Goal: Task Accomplishment & Management: Use online tool/utility

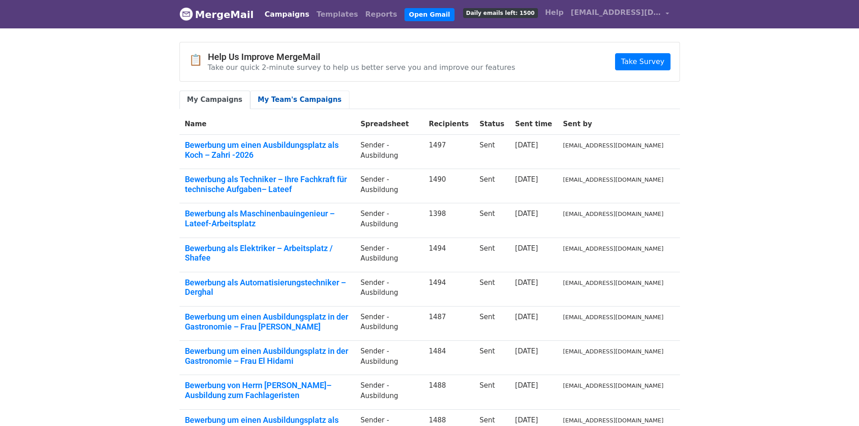
click at [271, 97] on link "My Team's Campaigns" at bounding box center [299, 100] width 99 height 18
drag, startPoint x: 211, startPoint y: 98, endPoint x: 240, endPoint y: 78, distance: 35.2
click at [212, 98] on link "My Campaigns" at bounding box center [214, 100] width 71 height 18
click at [314, 19] on link "Templates" at bounding box center [337, 14] width 49 height 18
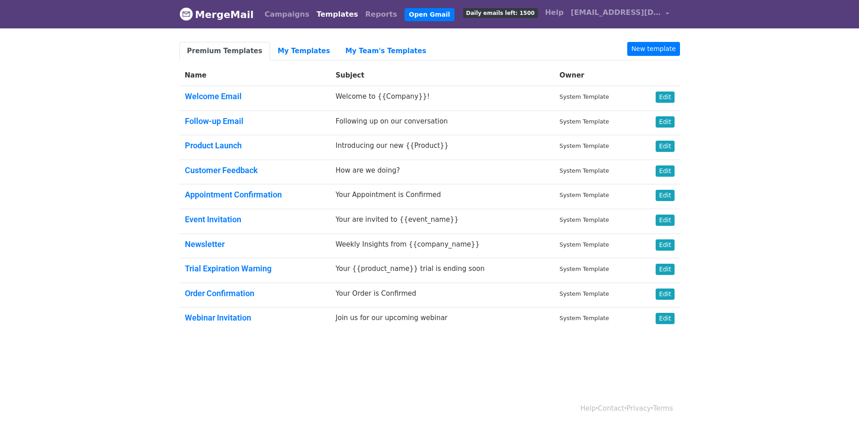
click at [749, 67] on body "MergeMail Campaigns Templates Reports Open Gmail Daily emails left: 1500 Help i…" at bounding box center [429, 187] width 859 height 375
click at [772, 116] on body "MergeMail Campaigns Templates Reports Open Gmail Daily emails left: 1500 Help i…" at bounding box center [429, 187] width 859 height 375
click at [270, 54] on link "My Templates" at bounding box center [304, 51] width 68 height 18
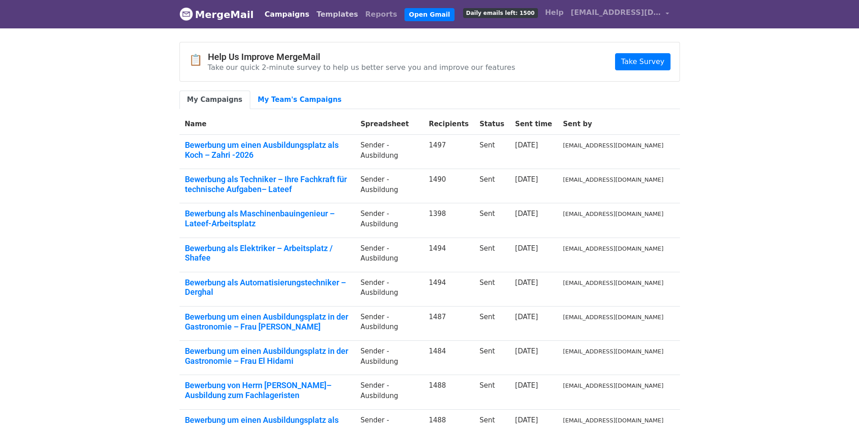
click at [313, 15] on link "Templates" at bounding box center [337, 14] width 49 height 18
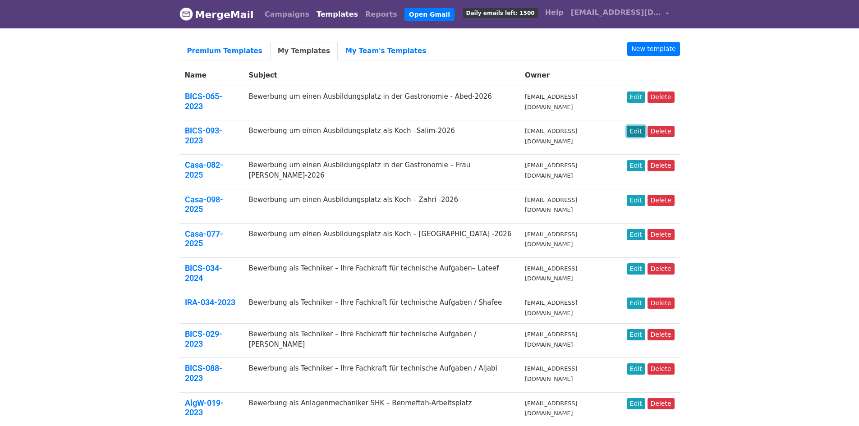
click at [639, 126] on link "Edit" at bounding box center [636, 131] width 18 height 11
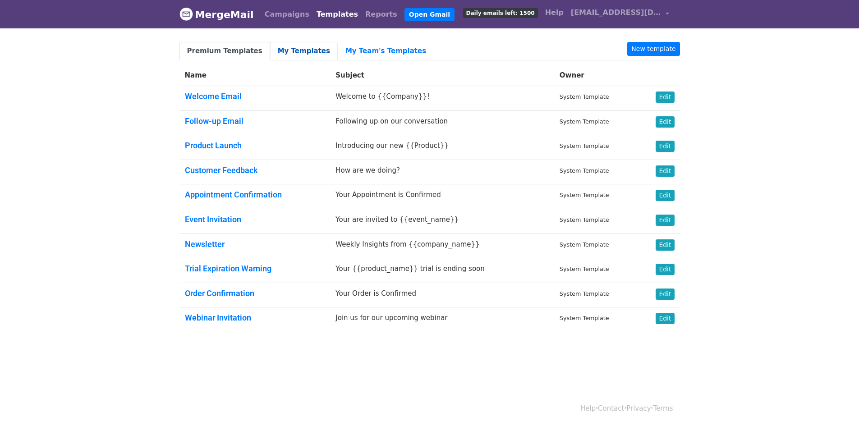
click at [280, 51] on link "My Templates" at bounding box center [304, 51] width 68 height 18
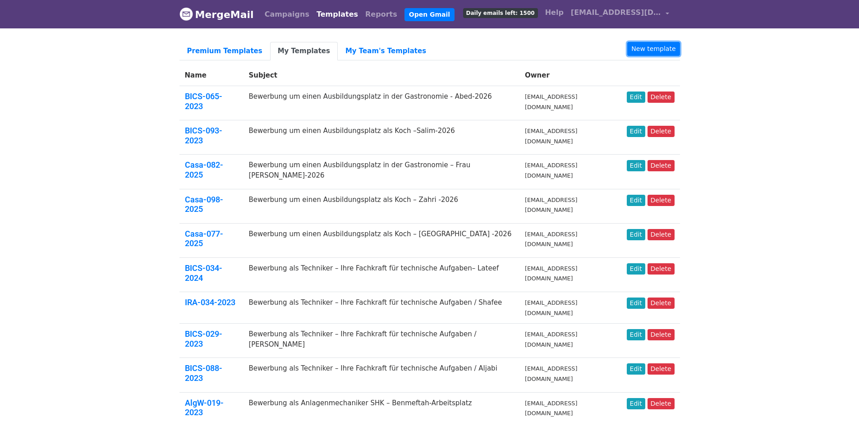
click at [655, 45] on link "New template" at bounding box center [653, 49] width 52 height 14
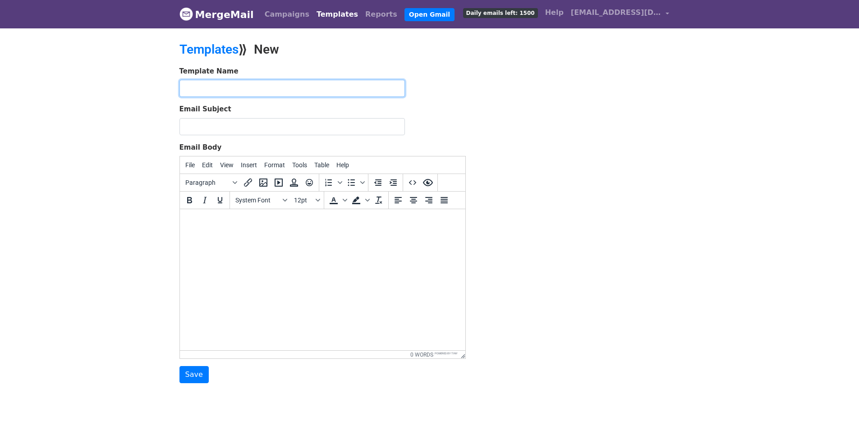
click at [264, 89] on input "text" at bounding box center [291, 88] width 225 height 17
paste input "BICS-091-2024"
type input "BICS-091-2024"
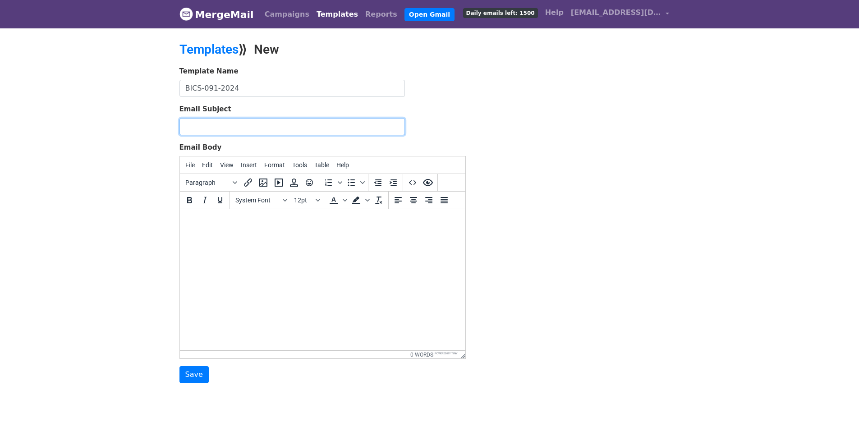
click at [317, 123] on input "Email Subject" at bounding box center [291, 126] width 225 height 17
paste input "Bewerbung um einen Ausbildungsplatz als Koch –Salim-2026"
click at [354, 126] on input "Bewerbung um einen Ausbildungsplatz als Koch –Salim-2026" at bounding box center [291, 126] width 225 height 17
paste input "Jalal"
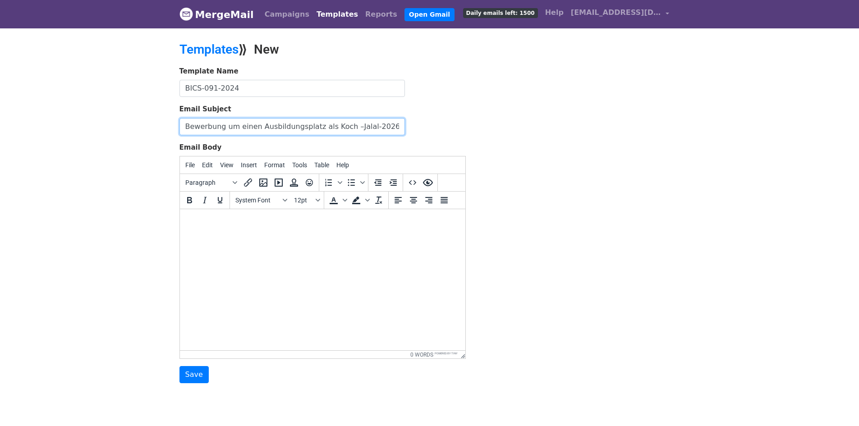
type input "Bewerbung um einen Ausbildungsplatz als Koch –Jalal-2026"
click at [283, 226] on html at bounding box center [321, 221] width 285 height 24
click at [283, 226] on body at bounding box center [322, 221] width 271 height 10
paste body
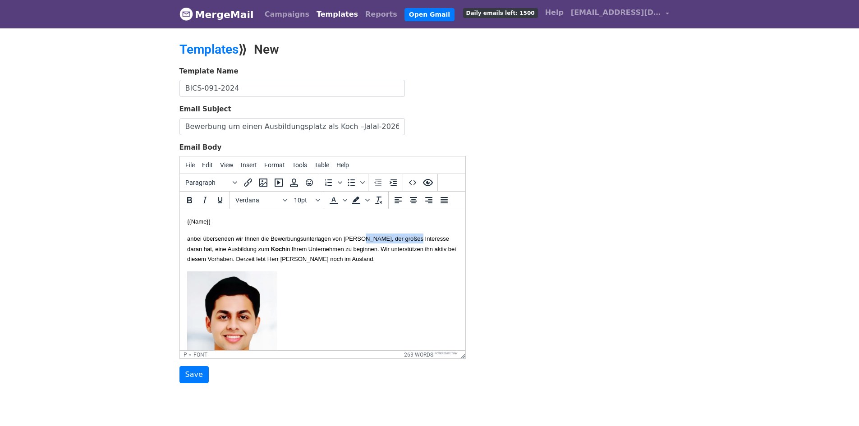
drag, startPoint x: 384, startPoint y: 239, endPoint x: 446, endPoint y: 241, distance: 62.2
click at [446, 241] on font "anbei übersenden wir Ihnen die Bewerbungsunterlagen von [PERSON_NAME], der groß…" at bounding box center [318, 243] width 262 height 17
click at [427, 239] on font "anbei übersenden wir Ihnen die Bewerbungsunterlagen von Herrn Aymen Issa Jalal …" at bounding box center [318, 243] width 262 height 17
copy font "Jalal"
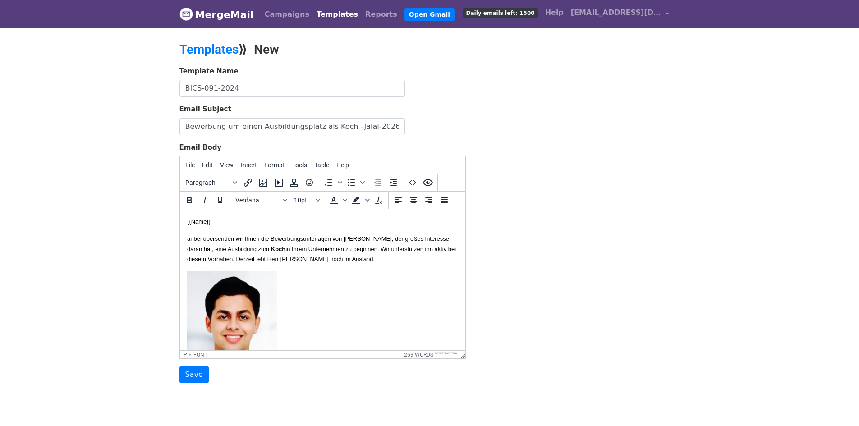
click at [421, 260] on font "in Ihrem Unternehmen zu beginnen. Wir unterstützen ihn aktiv bei diesem Vorhabe…" at bounding box center [321, 254] width 269 height 17
click at [240, 326] on img at bounding box center [232, 332] width 90 height 123
click at [263, 182] on icon "Insert/edit image" at bounding box center [263, 182] width 11 height 11
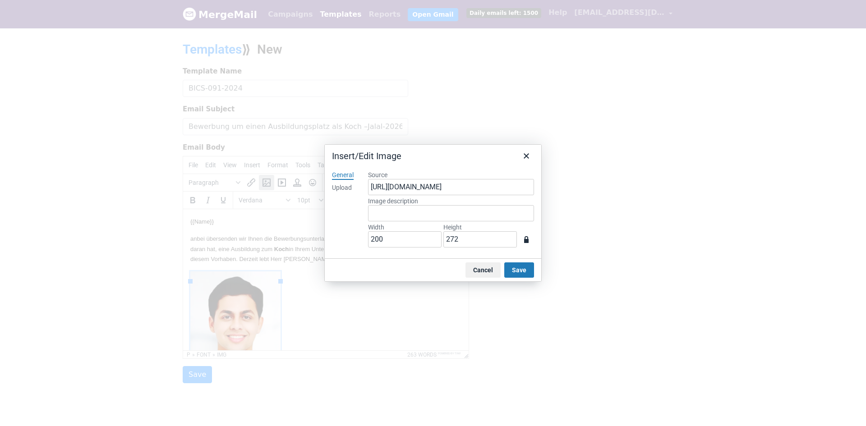
drag, startPoint x: 343, startPoint y: 185, endPoint x: 366, endPoint y: 188, distance: 23.6
click at [343, 185] on div "Upload" at bounding box center [342, 188] width 20 height 9
click at [459, 219] on button "Browse for an image" at bounding box center [451, 218] width 76 height 15
type input "668"
type input "919"
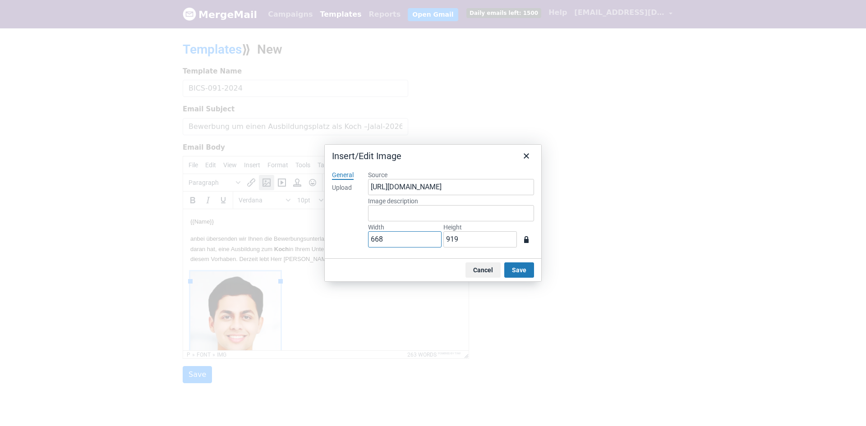
click at [411, 234] on input "668" at bounding box center [405, 239] width 74 height 16
type input "2"
type input "3"
type input "20"
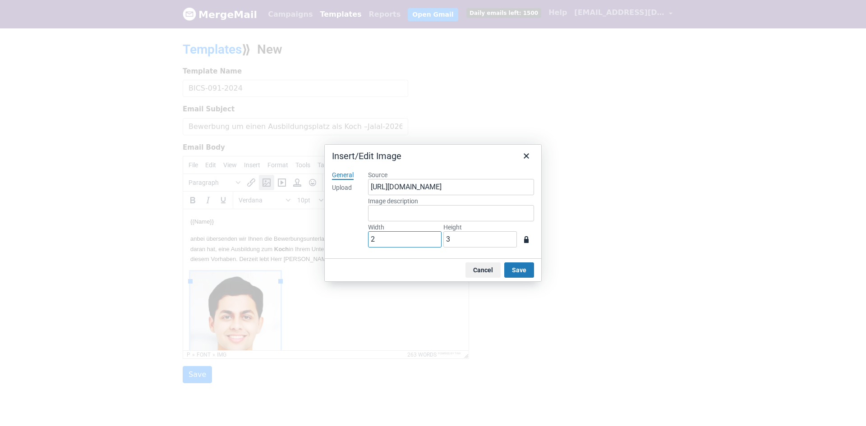
type input "28"
type input "200"
type input "275"
click at [513, 271] on button "Save" at bounding box center [519, 269] width 30 height 15
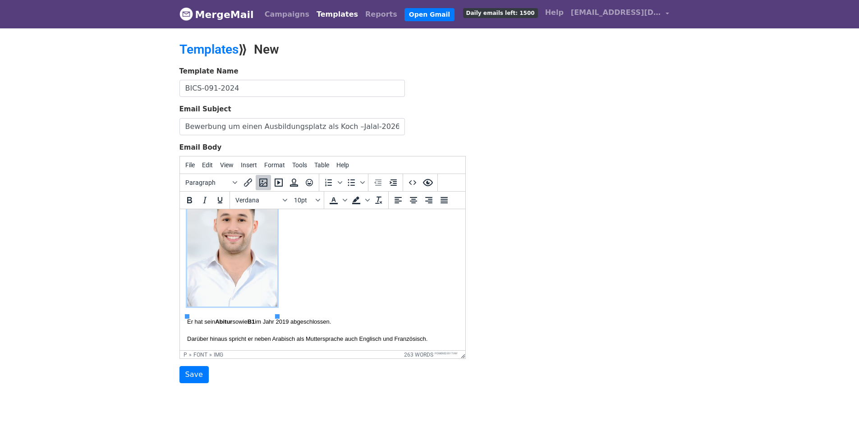
scroll to position [12, 0]
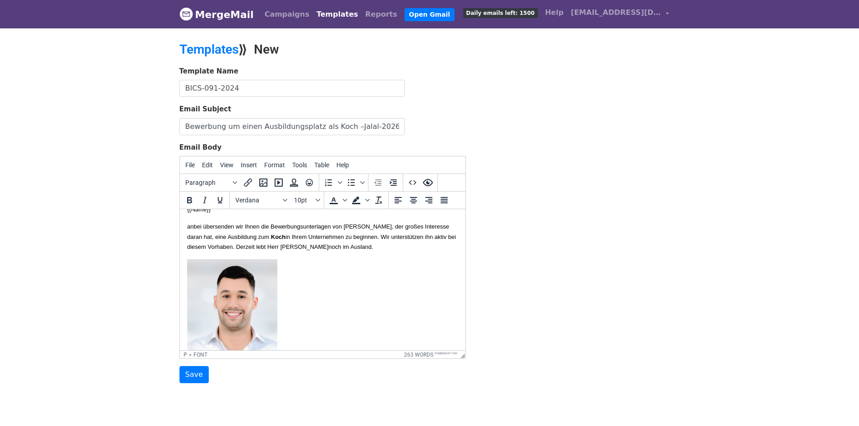
click at [422, 246] on font "in Ihrem Unternehmen zu beginnen. Wir unterstützen ihn aktiv bei diesem Vorhabe…" at bounding box center [321, 242] width 269 height 17
copy font "Jalal"
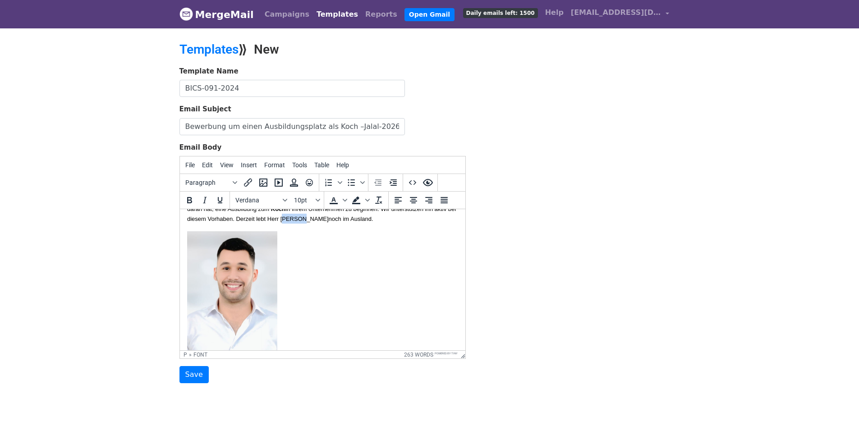
scroll to position [102, 0]
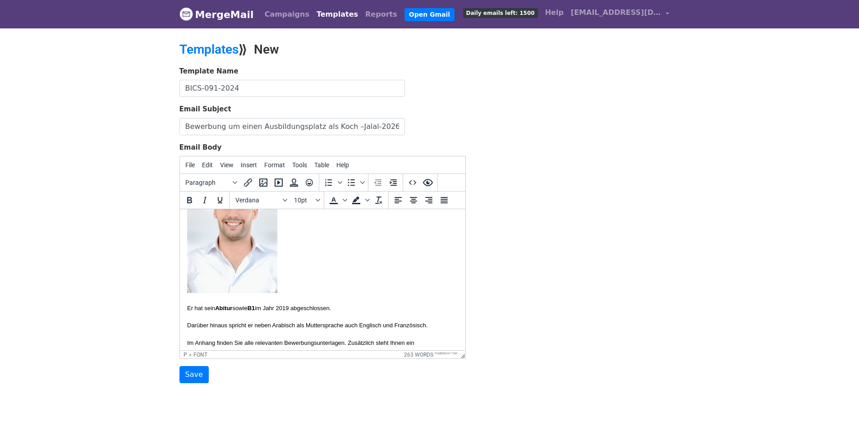
click at [305, 312] on font "Er hat sein Abitur sowie B1 im Jahr 2019 abgeschlossen." at bounding box center [259, 308] width 144 height 7
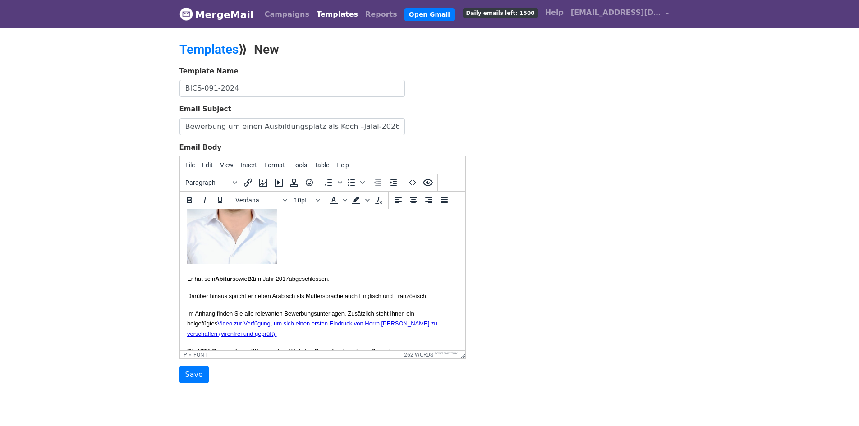
scroll to position [147, 0]
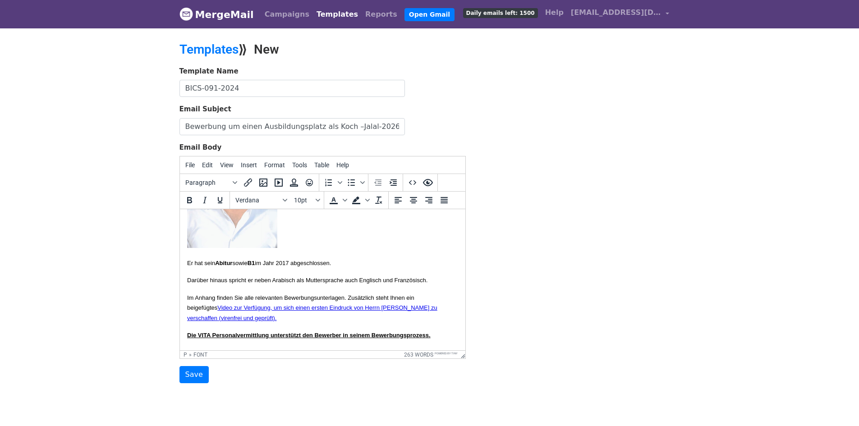
click at [362, 268] on p "Er hat sein Abitur sowie B1 im Jahr 2017 abgeschlossen." at bounding box center [322, 263] width 271 height 10
drag, startPoint x: 275, startPoint y: 273, endPoint x: 308, endPoint y: 272, distance: 33.8
click at [308, 267] on font "Er hat sein Abitur sowie B1 im Jahr 2017 abgeschlossen." at bounding box center [259, 263] width 144 height 7
drag, startPoint x: 310, startPoint y: 272, endPoint x: 271, endPoint y: 272, distance: 39.7
click at [271, 267] on font "Er hat sein Abitur sowie B1 im Jahr 2017 abgeschlossen." at bounding box center [259, 263] width 144 height 7
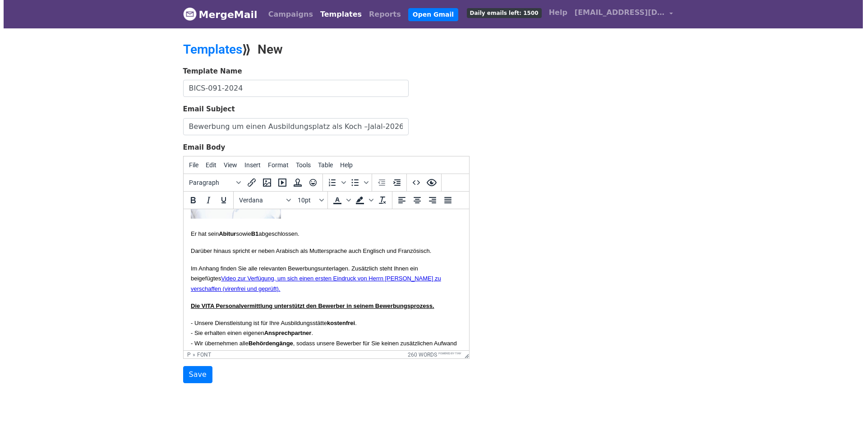
scroll to position [193, 0]
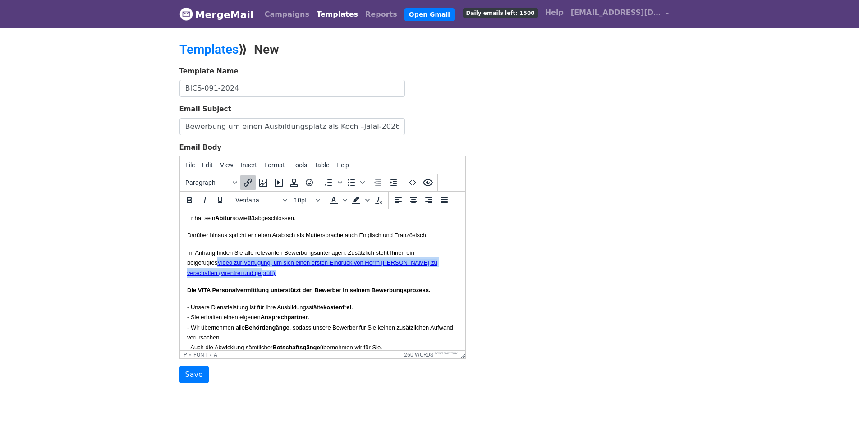
drag, startPoint x: 311, startPoint y: 294, endPoint x: 223, endPoint y: 283, distance: 88.6
click at [223, 278] on p "Im Anhang finden Sie alle relevanten Bewerbungsunterlagen. Zusätzlich steht Ihn…" at bounding box center [322, 263] width 271 height 30
click at [244, 183] on icon "Insert/edit link" at bounding box center [248, 182] width 11 height 11
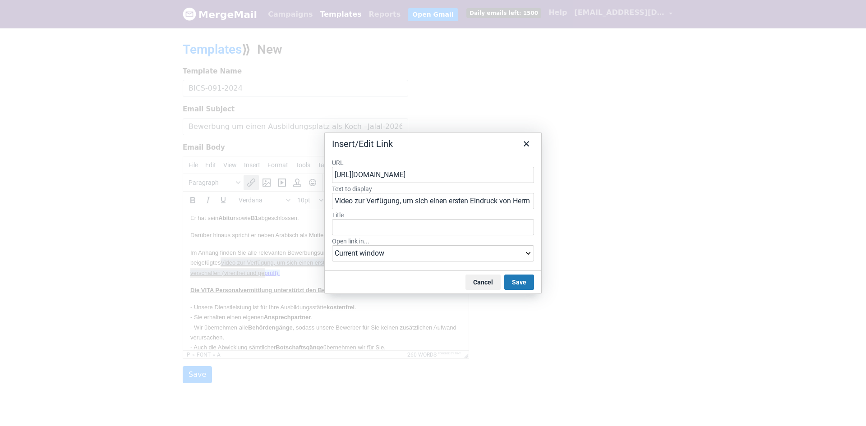
click at [430, 168] on input "https://drive.google.com/file/d/1a5FeN-TNJ4plWcSTpYUn23_Sm_CVKrvG/view?usp=shar…" at bounding box center [433, 175] width 202 height 16
type input "https://drive.google.com/file/d/1EbGx88owFSiBrayLSgfby7mDtyM1q-_g/view?usp=shar…"
click at [464, 147] on div "Insert/Edit Link" at bounding box center [433, 142] width 216 height 19
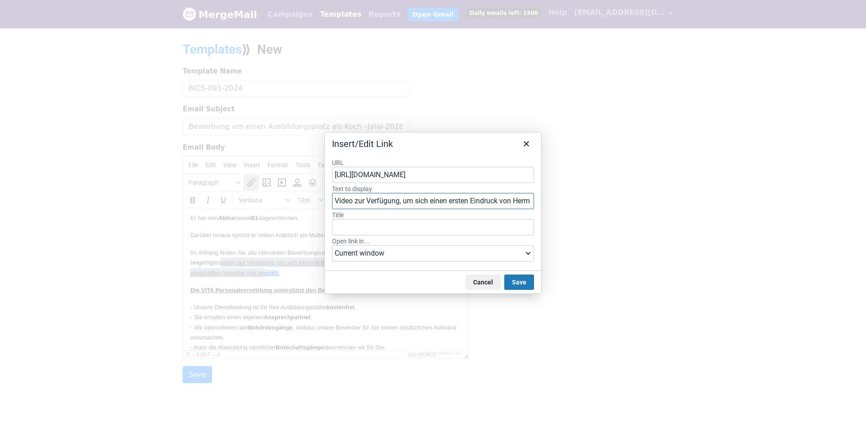
scroll to position [0, 141]
drag, startPoint x: 513, startPoint y: 206, endPoint x: 538, endPoint y: 209, distance: 25.4
click at [542, 209] on div "Insert/Edit Link URL https://drive.google.com/file/d/1EbGx88owFSiBrayLSgfby7mDt…" at bounding box center [433, 213] width 866 height 426
drag, startPoint x: 461, startPoint y: 205, endPoint x: 427, endPoint y: 205, distance: 34.7
click at [461, 205] on input "Video zur Verfügung, um sich einen ersten Eindruck von Herrn Salim zu verschaff…" at bounding box center [433, 201] width 202 height 16
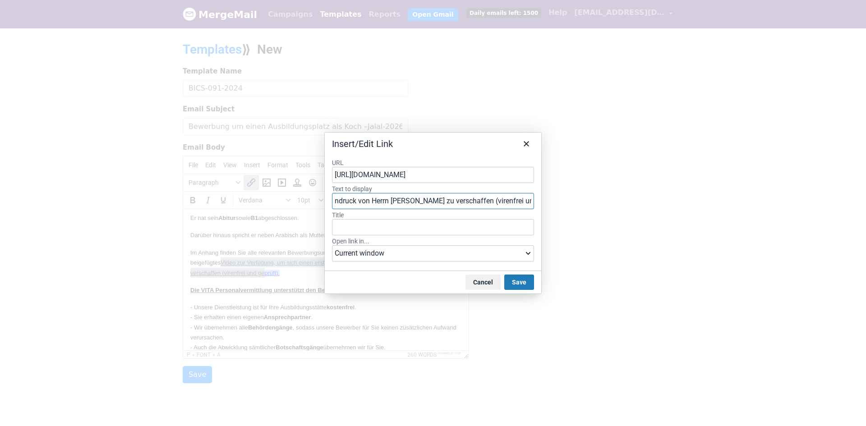
click at [400, 201] on input "Video zur Verfügung, um sich einen ersten Eindruck von Herrn Salim zu verschaff…" at bounding box center [433, 201] width 202 height 16
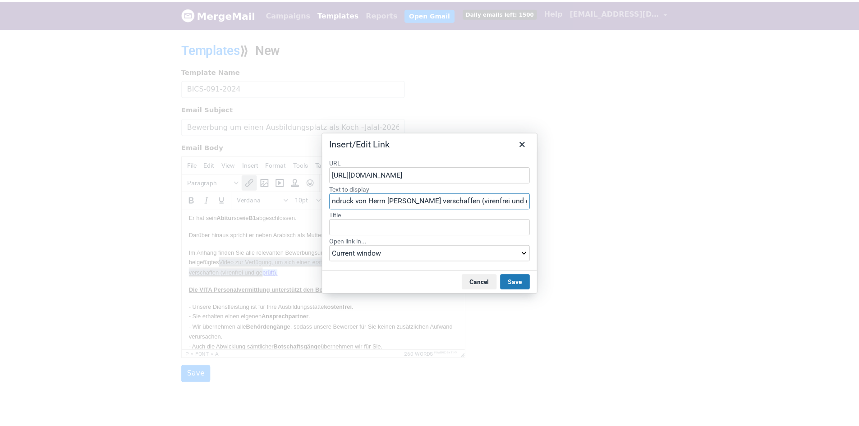
scroll to position [0, 124]
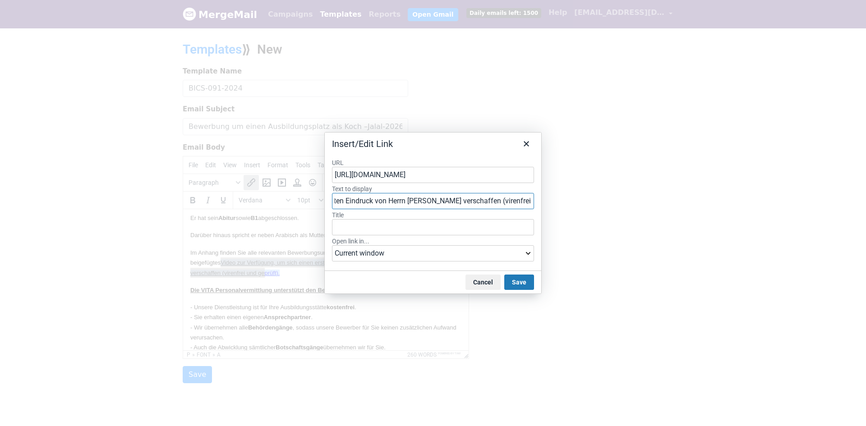
type input "Video zur Verfügung, um sich einen ersten Eindruck von Herrn [PERSON_NAME] zu v…"
click at [523, 285] on button "Save" at bounding box center [519, 282] width 30 height 15
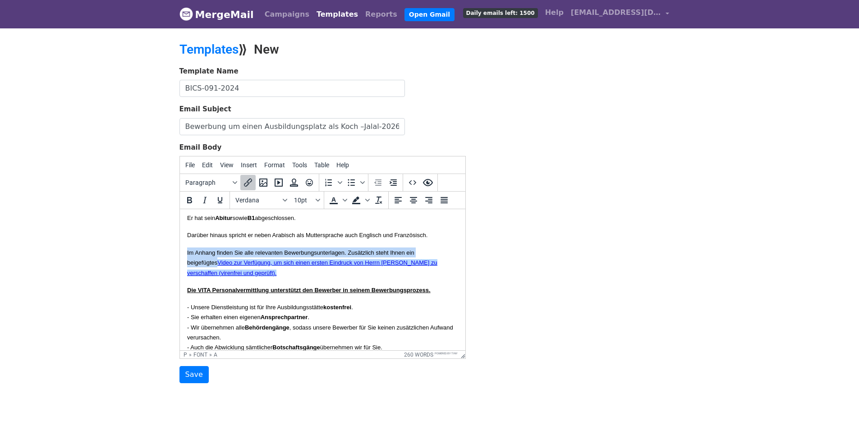
click at [325, 278] on p "Im Anhang finden Sie alle relevanten Bewerbungsunterlagen. Zusätzlich steht Ihn…" at bounding box center [322, 263] width 271 height 30
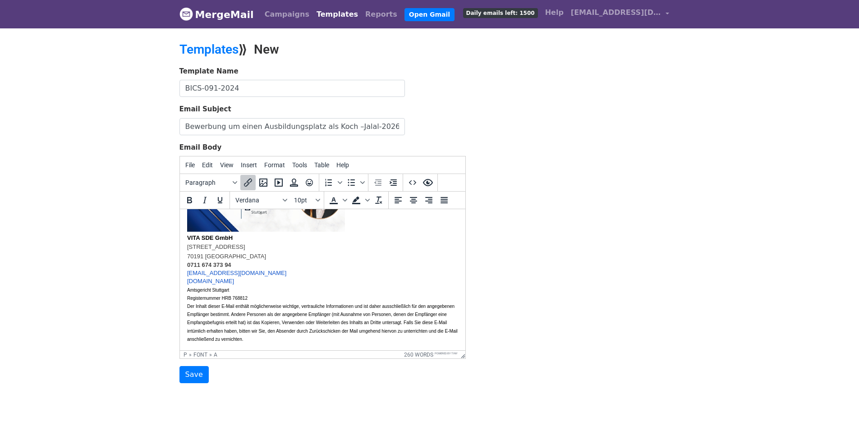
scroll to position [478, 0]
click at [192, 374] on input "Save" at bounding box center [193, 374] width 29 height 17
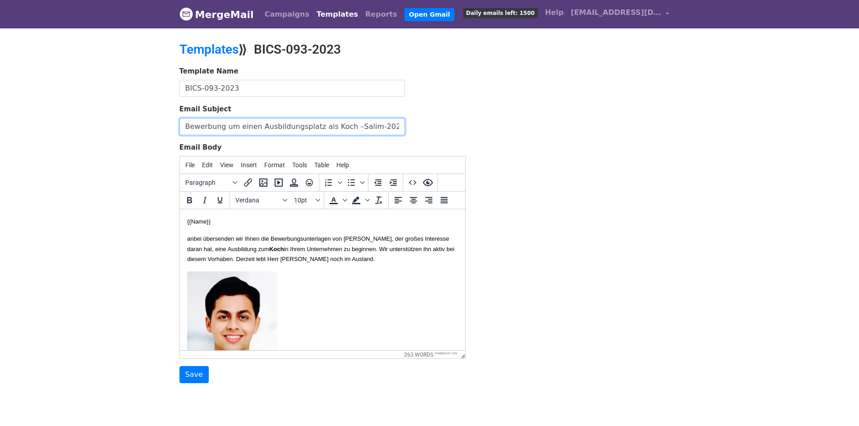
click at [368, 121] on input "Bewerbung um einen Ausbildungsplatz als Koch –Salim-2026" at bounding box center [291, 126] width 225 height 17
click at [410, 248] on font "in Ihrem Unternehmen zu beginnen. Wir unterstützen ihn aktiv bei diesem Vorhabe…" at bounding box center [320, 254] width 267 height 17
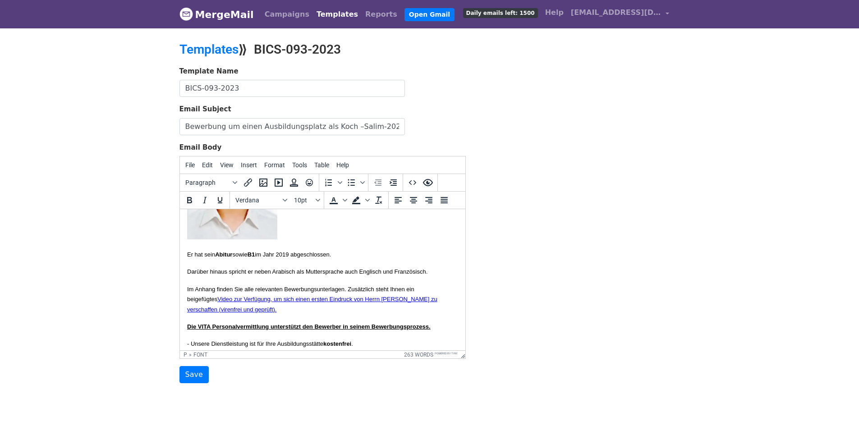
scroll to position [180, 0]
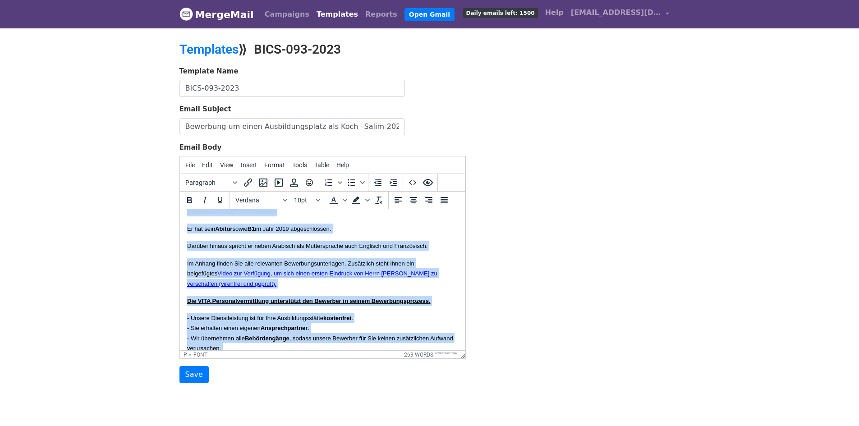
copy body "{{Name}} anbei übersenden wir Ihnen die Bewerbungsunterlagen von Herrn Ahmed Hu…"
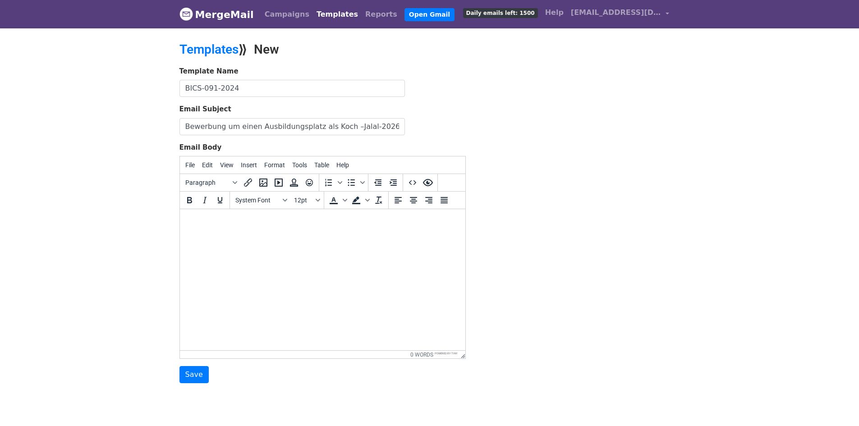
click at [318, 14] on link "Templates" at bounding box center [337, 14] width 49 height 18
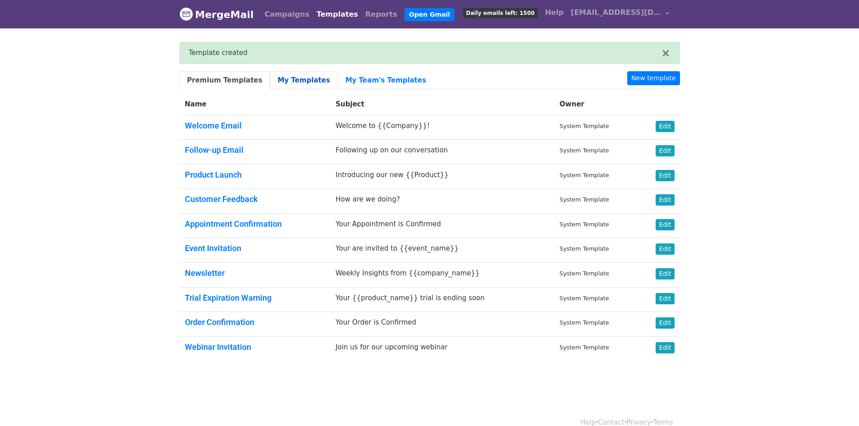
click at [286, 79] on link "My Templates" at bounding box center [304, 80] width 68 height 18
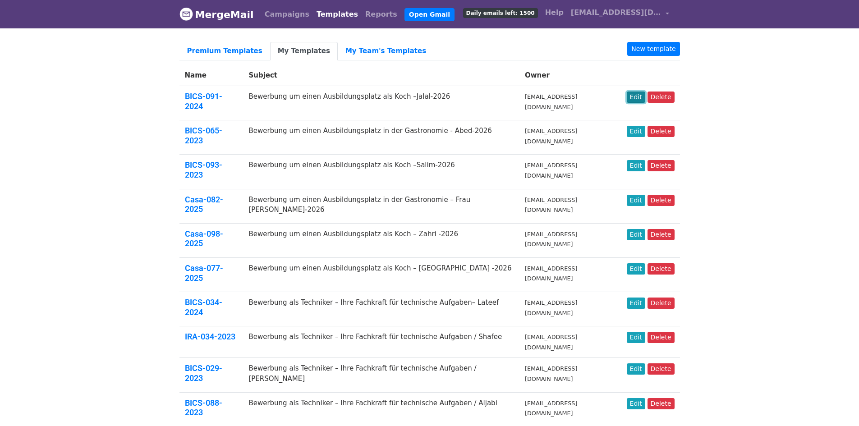
click at [635, 98] on link "Edit" at bounding box center [636, 97] width 18 height 11
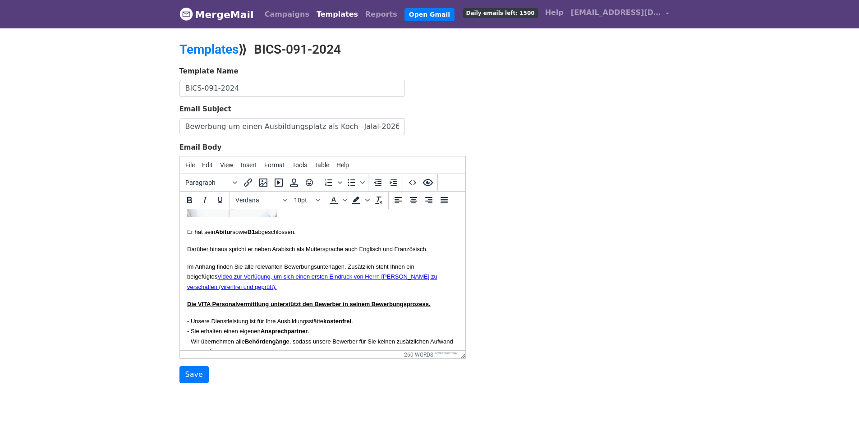
scroll to position [163, 0]
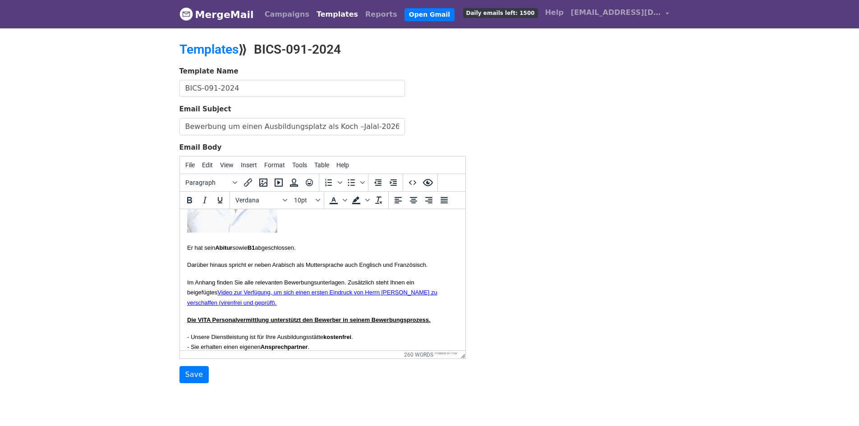
click at [324, 12] on link "Templates" at bounding box center [337, 14] width 49 height 18
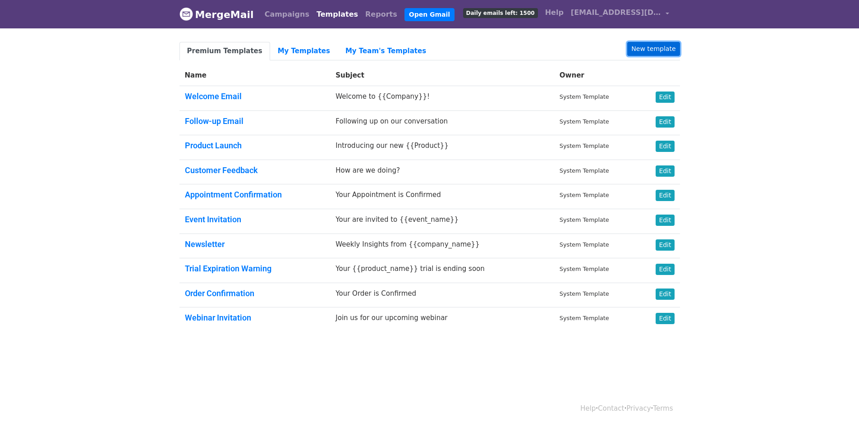
click at [662, 50] on link "New template" at bounding box center [653, 49] width 52 height 14
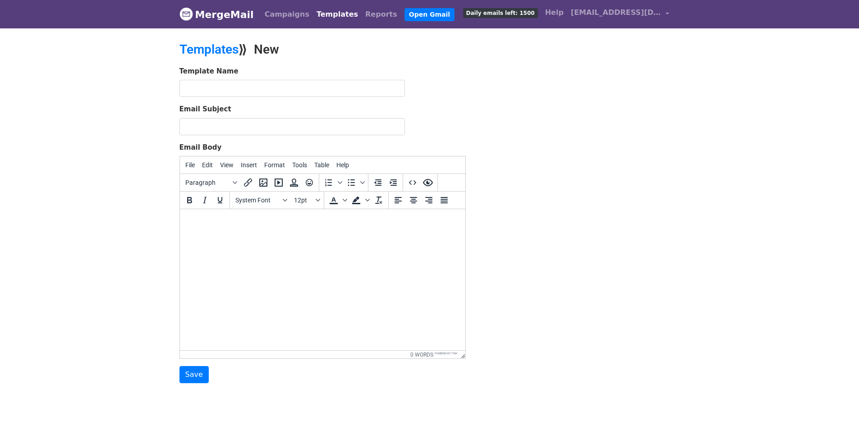
drag, startPoint x: 620, startPoint y: 124, endPoint x: 620, endPoint y: 115, distance: 8.6
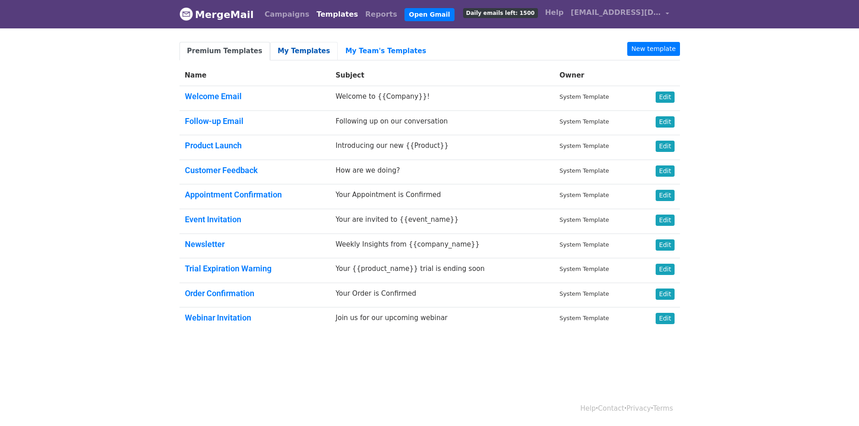
click at [291, 49] on link "My Templates" at bounding box center [304, 51] width 68 height 18
click at [291, 52] on link "My Templates" at bounding box center [304, 51] width 68 height 18
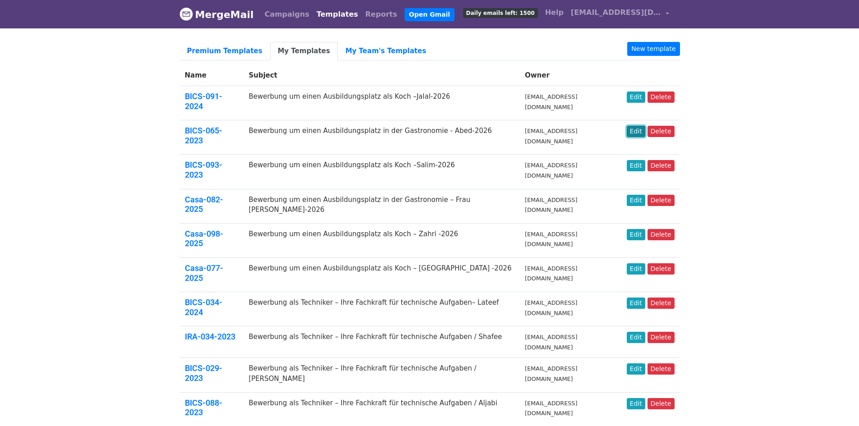
click at [643, 126] on link "Edit" at bounding box center [636, 131] width 18 height 11
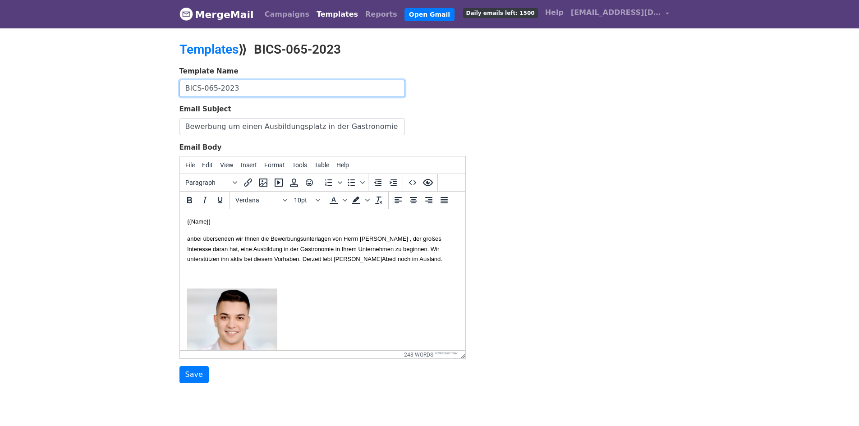
click at [271, 89] on input "BICS-065-2023" at bounding box center [291, 88] width 225 height 17
type input "BICS-065-2023"
click at [197, 377] on input "Save" at bounding box center [193, 374] width 29 height 17
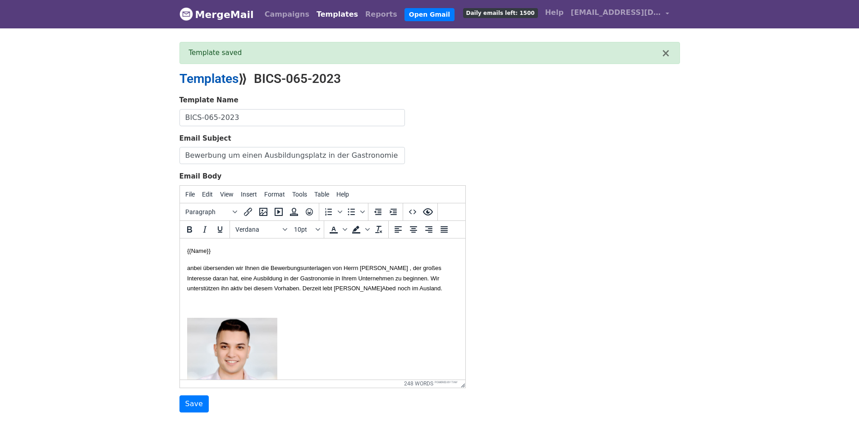
click at [207, 78] on link "Templates" at bounding box center [208, 78] width 59 height 15
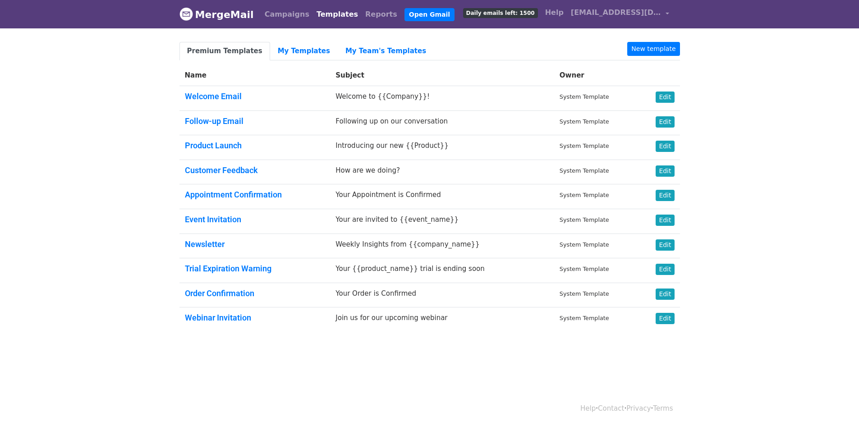
drag, startPoint x: 756, startPoint y: 173, endPoint x: 714, endPoint y: 56, distance: 124.5
click at [754, 166] on body "MergeMail Campaigns Templates Reports Open Gmail Daily emails left: 1500 Help i…" at bounding box center [429, 187] width 859 height 375
click at [668, 48] on link "New template" at bounding box center [653, 49] width 52 height 14
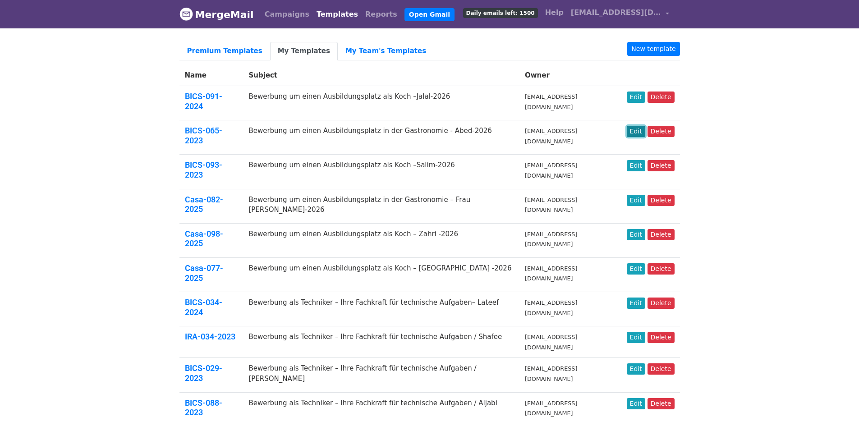
click at [642, 126] on link "Edit" at bounding box center [636, 131] width 18 height 11
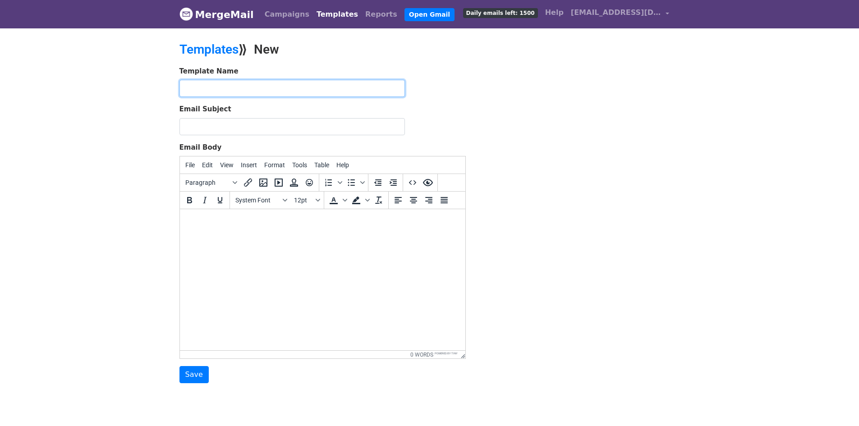
click at [294, 89] on input "text" at bounding box center [291, 88] width 225 height 17
paste input "BICS-181-2024"
type input "BICS-181-2024"
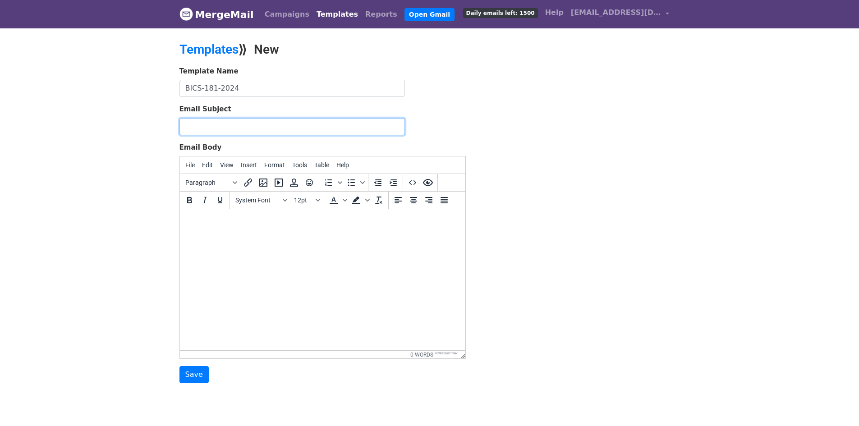
click at [349, 120] on input "Email Subject" at bounding box center [291, 126] width 225 height 17
paste input "Bewerbung um einen Ausbildungsplatz in der Gastronomie - Abed-2026"
click at [391, 125] on input "Bewerbung um einen Ausbildungsplatz in der Gastronomie - Abed-2026" at bounding box center [291, 126] width 225 height 17
paste input "lhusein Qasim Hadi"
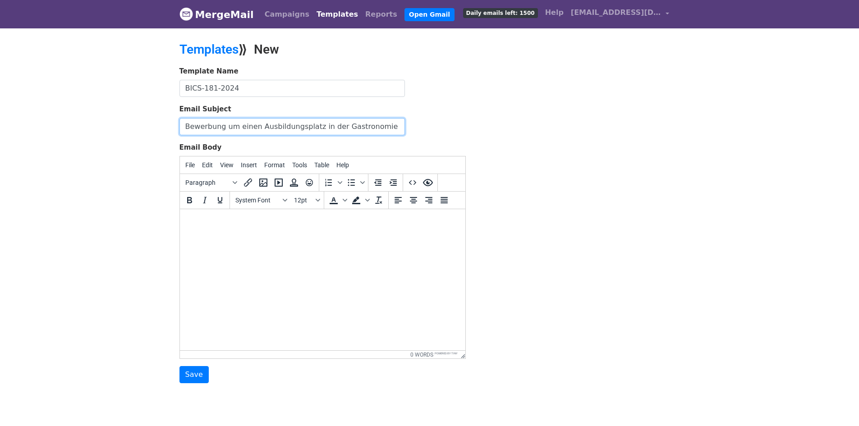
scroll to position [0, 47]
drag, startPoint x: 384, startPoint y: 126, endPoint x: 331, endPoint y: 131, distance: 53.0
click at [332, 124] on input "Bewerbung um einen Ausbildungsplatz in der Gastronomie - Alhusein Qasim Hadi-20…" at bounding box center [291, 126] width 225 height 17
type input "Bewerbung um einen Ausbildungsplatz in der Gastronomie -Hadi-2026"
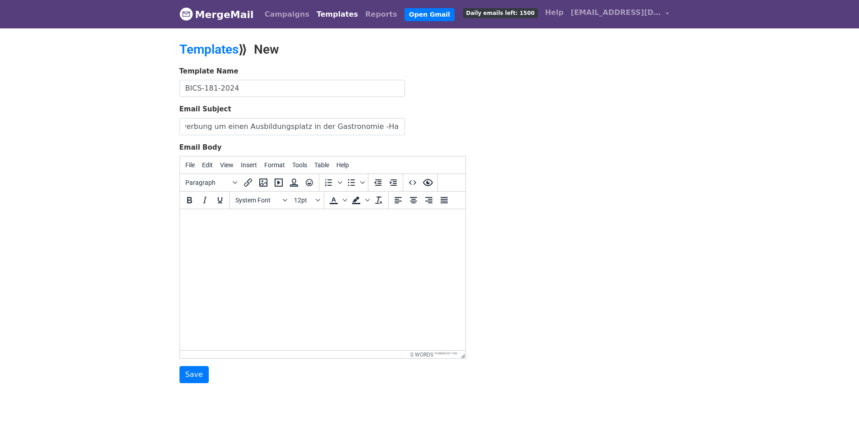
scroll to position [0, 0]
click at [304, 218] on body at bounding box center [322, 221] width 271 height 10
click at [273, 229] on html at bounding box center [321, 221] width 285 height 24
paste body
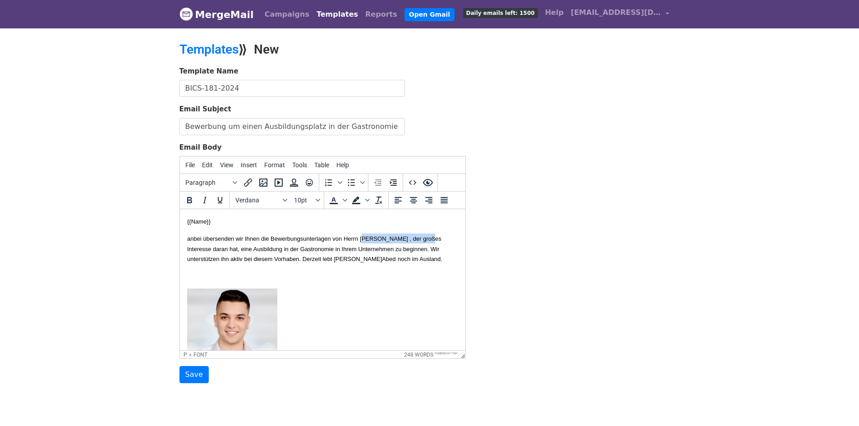
drag, startPoint x: 385, startPoint y: 237, endPoint x: 200, endPoint y: 249, distance: 185.3
click at [200, 249] on font "anbei übersenden wir Ihnen die Bewerbungsunterlagen von Herrn Zainalabidin Hikm…" at bounding box center [314, 248] width 254 height 27
click at [195, 248] on font "anbei übersenden wir Ihnen die Bewerbungsunterlagen von Herrn ZAlhusein Qasim H…" at bounding box center [313, 248] width 253 height 27
copy font "Hadi"
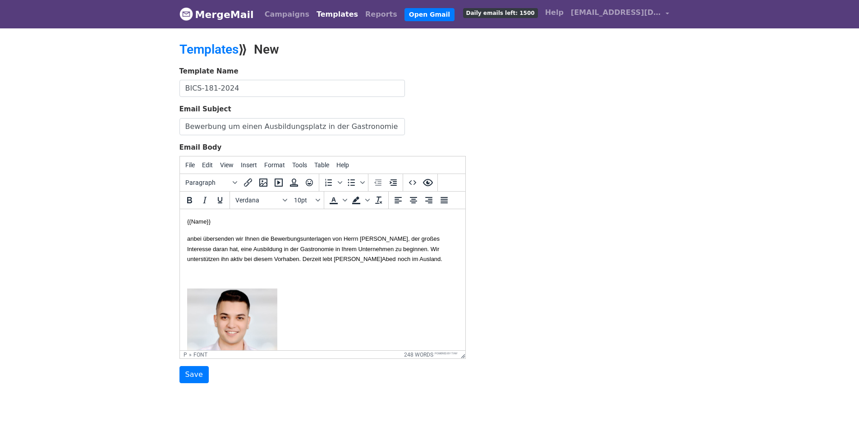
click at [381, 262] on span "Abed" at bounding box center [388, 259] width 14 height 7
click at [395, 262] on span "Hadi" at bounding box center [419, 259] width 48 height 7
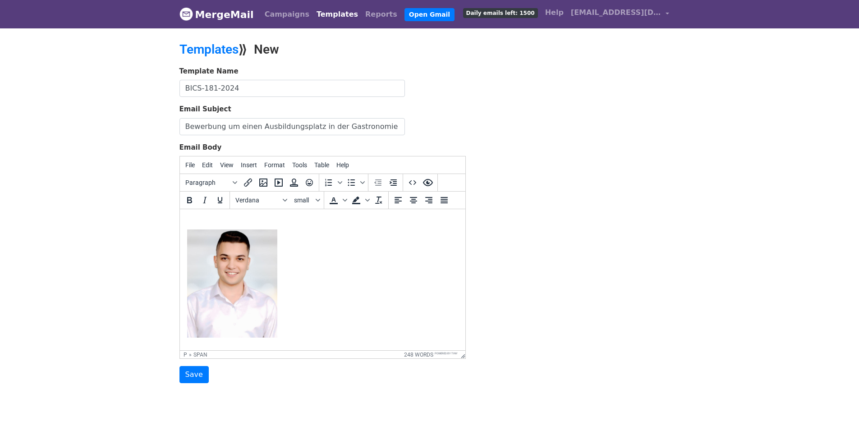
scroll to position [90, 0]
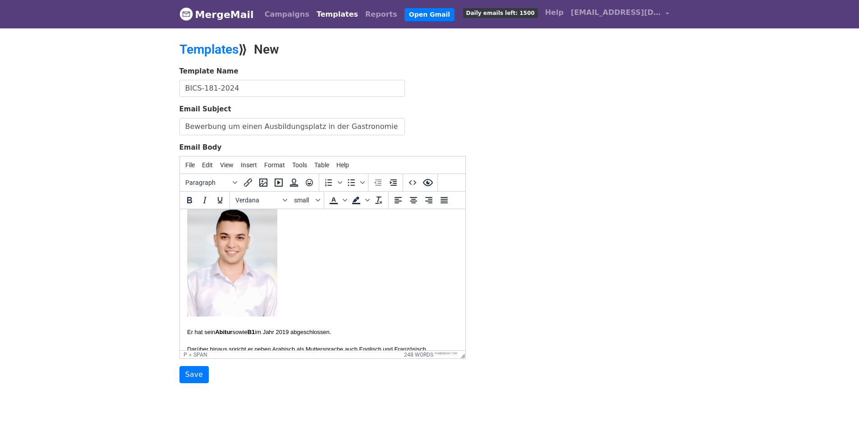
click at [222, 226] on img at bounding box center [232, 262] width 90 height 108
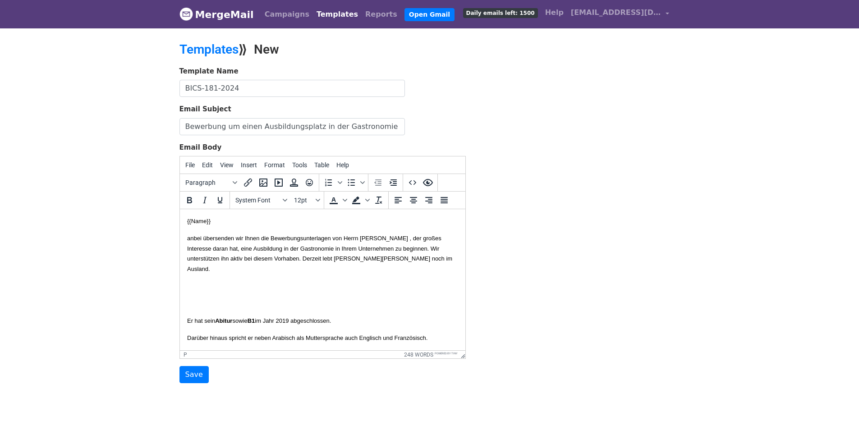
scroll to position [0, 0]
click at [187, 304] on font "Er hat sein Abitur sowie B1 im Jahr 2019 abgeschlossen." at bounding box center [259, 303] width 144 height 7
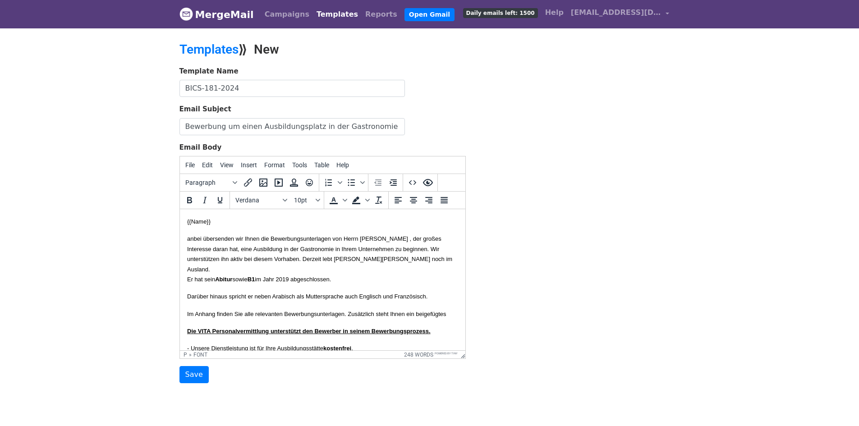
click at [230, 287] on body "{{Name}} anbei übersenden wir Ihnen die Bewerbungsunterlagen von Herrn ZAlhusei…" at bounding box center [322, 426] width 271 height 420
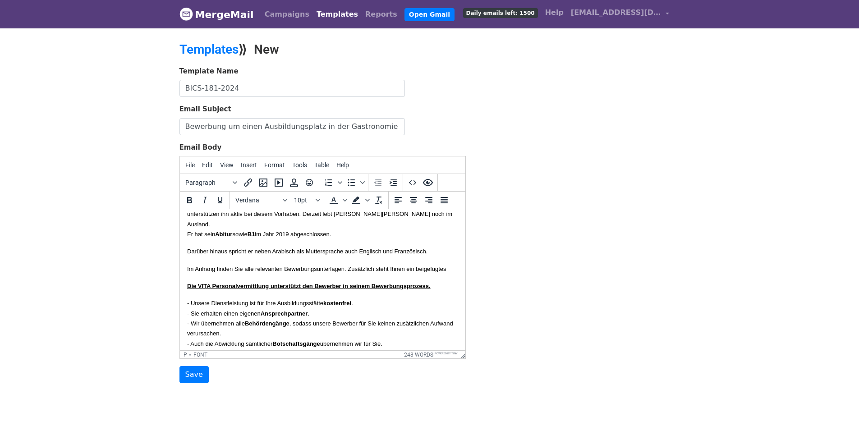
click at [292, 274] on p "Im Anhang finden Sie alle relevanten Bewerbungsunterlagen. Zusätzlich steht Ihn…" at bounding box center [322, 269] width 271 height 10
click at [217, 271] on body "{{Name}} anbei übersenden wir Ihnen die Bewerbungsunterlagen von Herrn ZAlhusei…" at bounding box center [322, 381] width 271 height 420
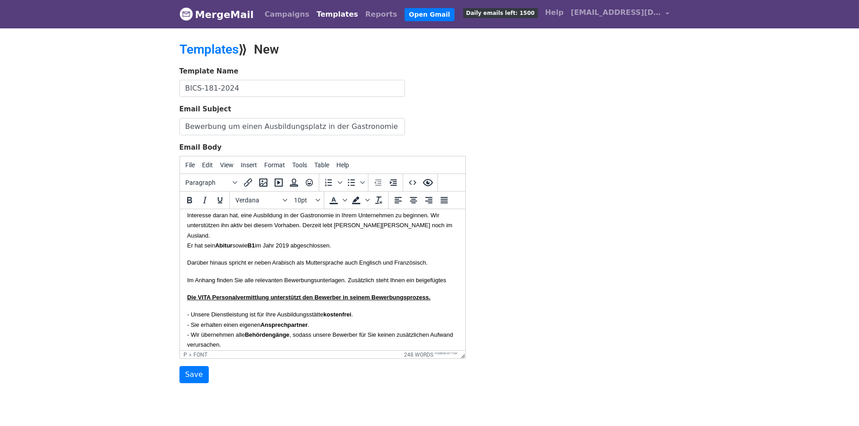
scroll to position [12, 0]
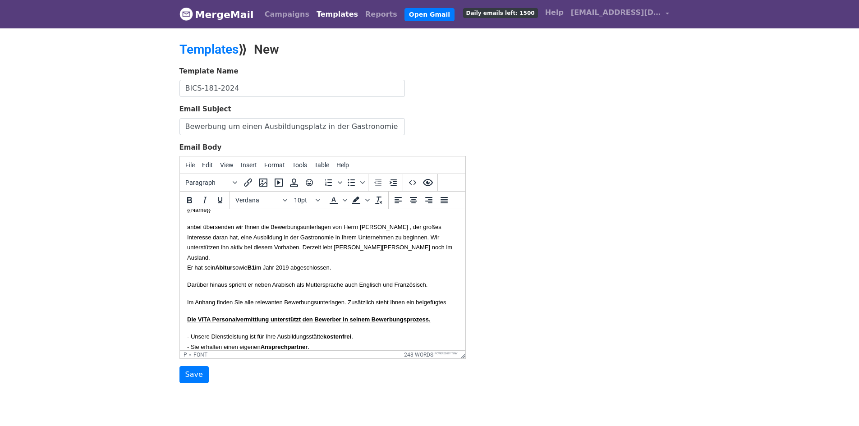
click at [240, 278] on body "{{Name}} anbei übersenden wir Ihnen die Bewerbungsunterlagen von Herrn ZAlhusei…" at bounding box center [322, 415] width 271 height 420
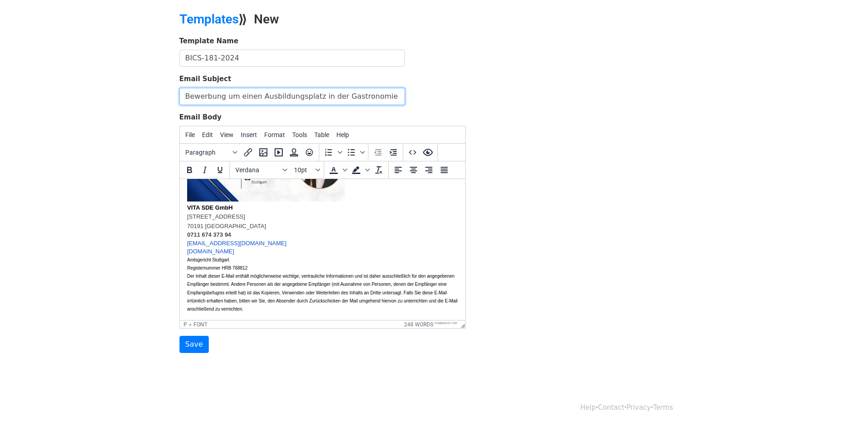
scroll to position [0, 14]
drag, startPoint x: 384, startPoint y: 97, endPoint x: 477, endPoint y: 102, distance: 93.1
click at [488, 96] on div "Template Name BICS-181-2024 Email Subject Bewerbung um einen Ausbildungsplatz i…" at bounding box center [430, 194] width 514 height 317
click at [471, 106] on div "Template Name BICS-181-2024 Email Subject Bewerbung um einen Ausbildungsplatz i…" at bounding box center [323, 194] width 300 height 317
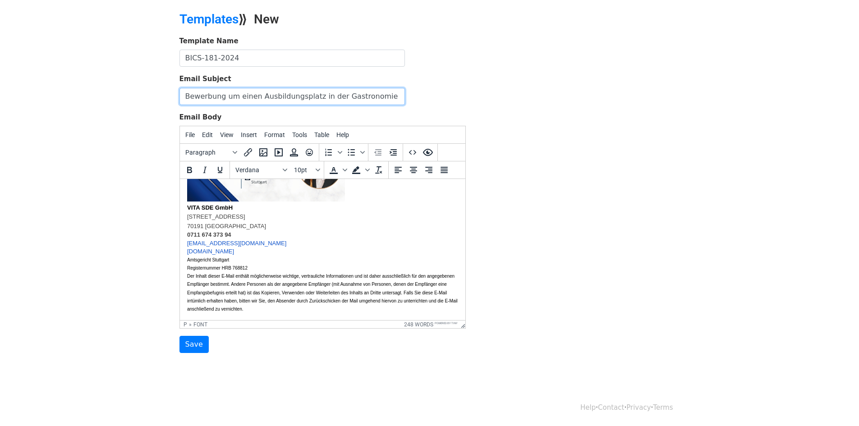
click at [396, 96] on input "Bewerbung um einen Ausbildungsplatz in der Gastronomie -Hadi-2026" at bounding box center [291, 96] width 225 height 17
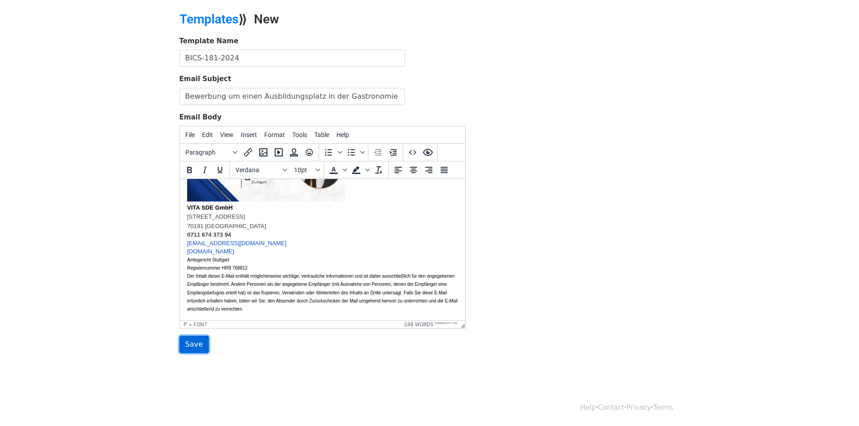
click at [190, 340] on input "Save" at bounding box center [193, 344] width 29 height 17
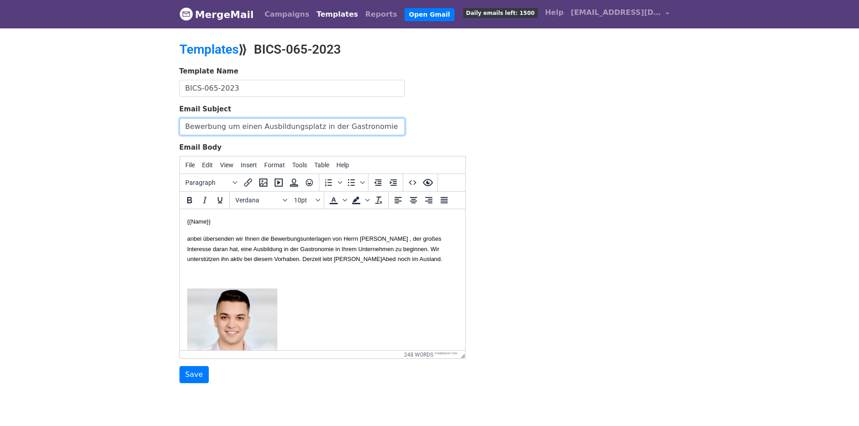
drag, startPoint x: 337, startPoint y: 121, endPoint x: 338, endPoint y: 125, distance: 4.6
click at [337, 121] on input "Bewerbung um einen Ausbildungsplatz in der Gastronomie - Abed-2026" at bounding box center [291, 126] width 225 height 17
click at [339, 126] on input "Bewerbung um einen Ausbildungsplatz in der Gastronomie - Abed-2026" at bounding box center [291, 126] width 225 height 17
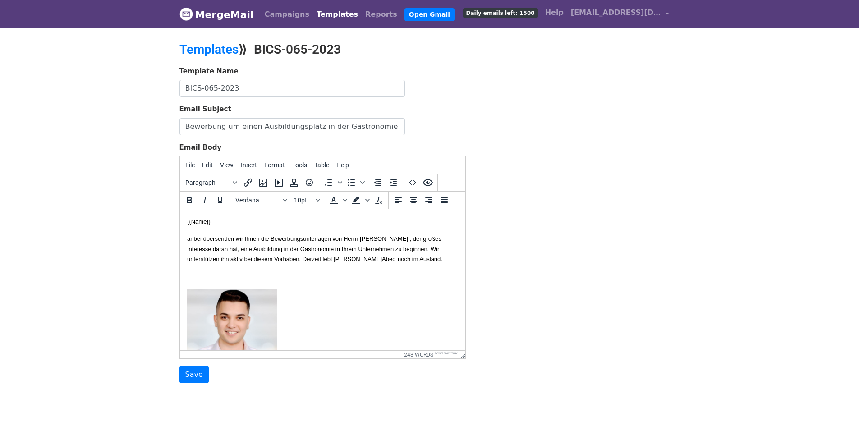
click at [299, 302] on p at bounding box center [322, 344] width 271 height 111
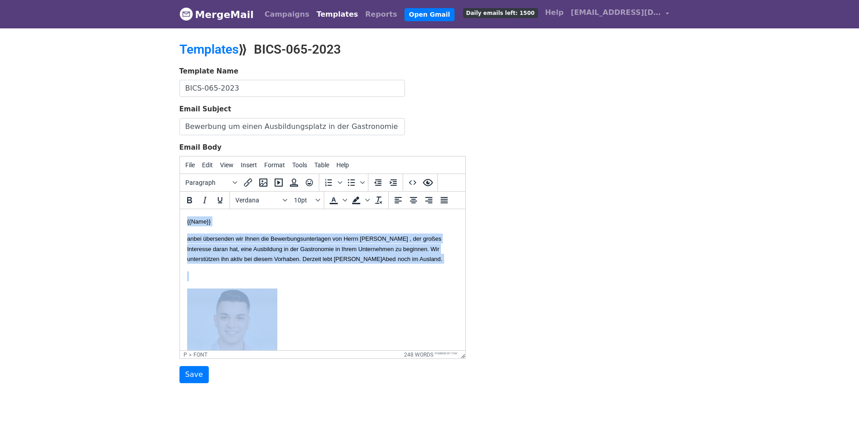
copy body "{{Name}} anbei übersenden wir Ihnen die Bewerbungsunterlagen von Herrn Zainalab…"
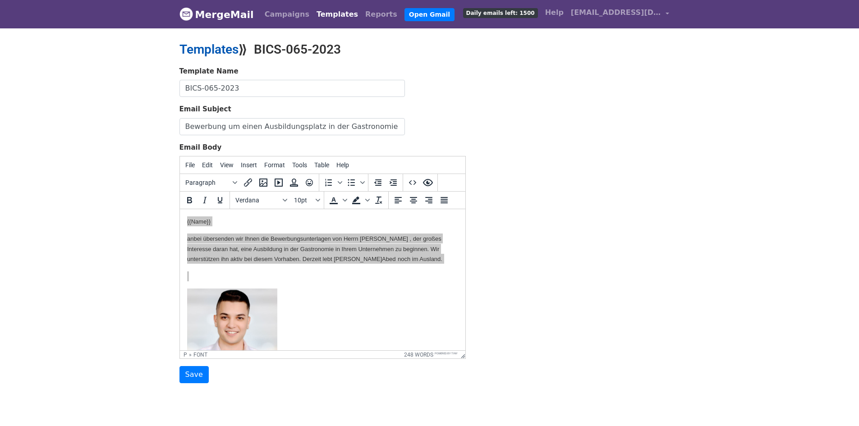
click at [214, 47] on link "Templates" at bounding box center [208, 49] width 59 height 15
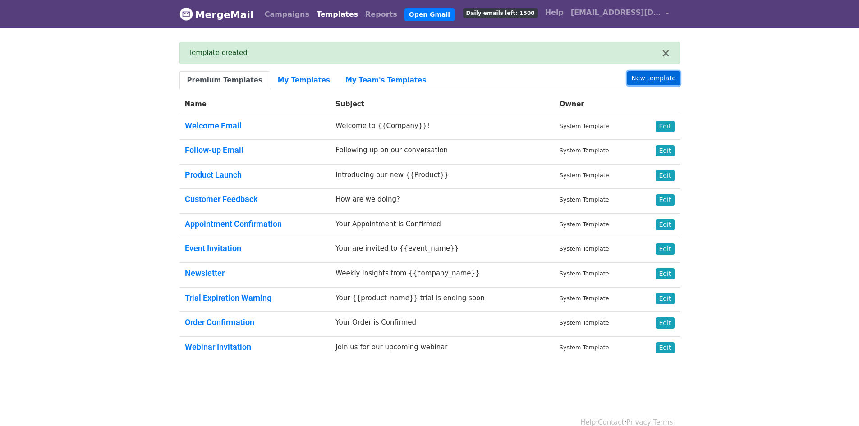
click at [679, 79] on link "New template" at bounding box center [653, 78] width 52 height 14
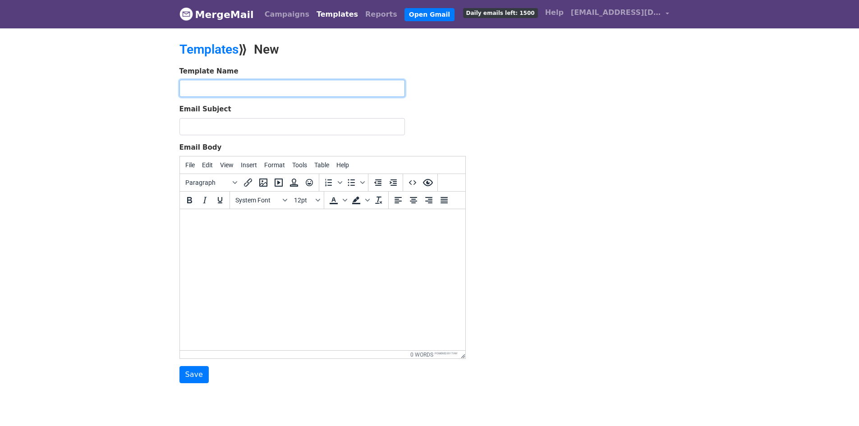
click at [279, 83] on input "text" at bounding box center [291, 88] width 225 height 17
paste input "Casa-118-2025"
type input "Casa-118-2025"
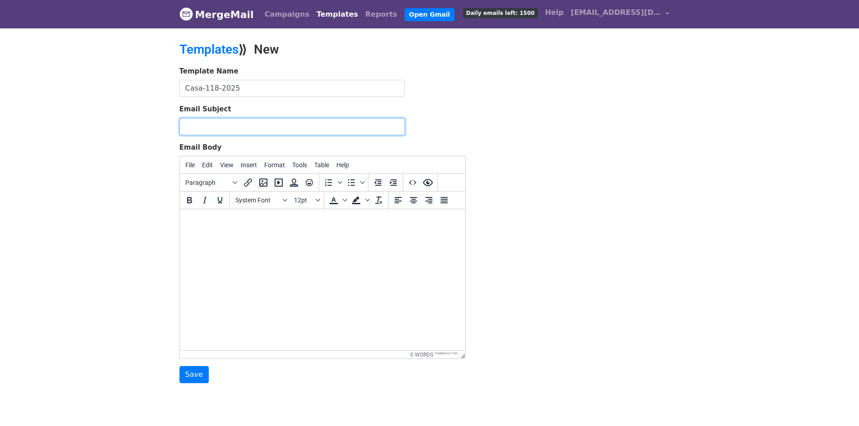
click at [299, 131] on input "Email Subject" at bounding box center [291, 126] width 225 height 17
paste input "Bewerbung um einen Ausbildungsplatz als Bäckerin – Frau [PERSON_NAME]"
click at [384, 124] on input "Bewerbung um einen Ausbildungsplatz als Bäckerin – Frau [PERSON_NAME]" at bounding box center [291, 126] width 225 height 17
paste input "Bagga"
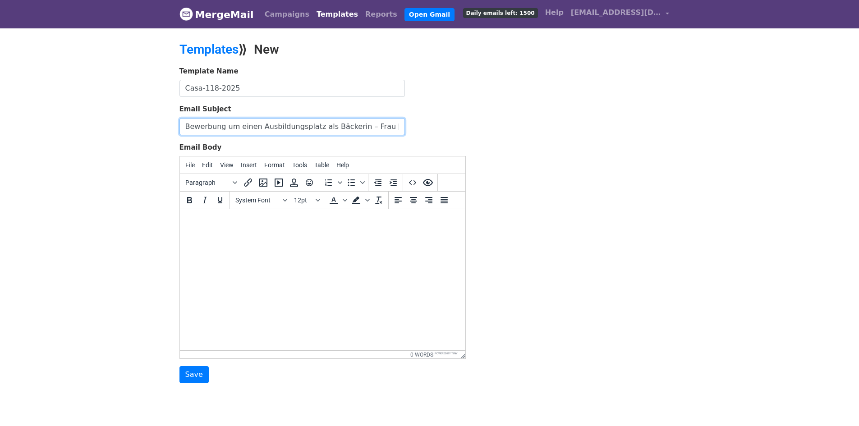
drag, startPoint x: 397, startPoint y: 128, endPoint x: 446, endPoint y: 133, distance: 49.0
click at [446, 133] on div "Email Subject Bewerbung um einen Ausbildungsplatz als Bäckerin – Frau Bagga" at bounding box center [322, 119] width 286 height 31
type input "Bewerbung um einen Ausbildungsplatz als Bäckerin – Frau Bagga-2026"
click at [368, 234] on html at bounding box center [321, 221] width 285 height 24
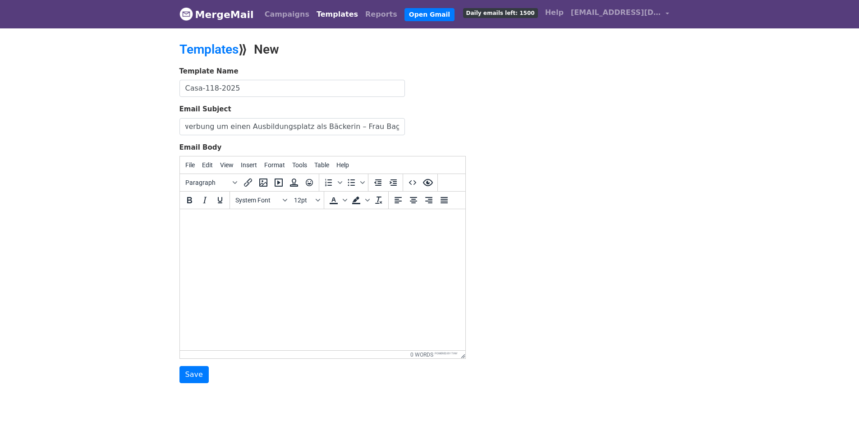
scroll to position [0, 0]
click at [308, 234] on html at bounding box center [321, 221] width 285 height 24
paste body
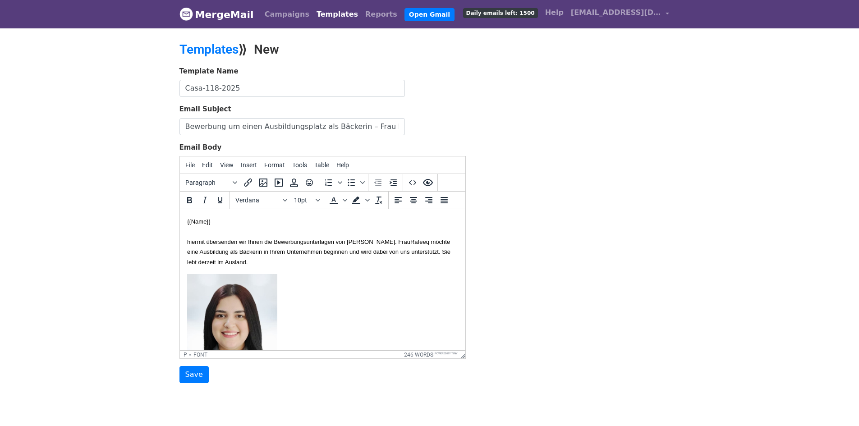
drag, startPoint x: 440, startPoint y: 242, endPoint x: 386, endPoint y: 243, distance: 53.7
click at [386, 243] on font "hiermit übersenden wir Ihnen die Bewerbungsunterlagen von [PERSON_NAME]. Frau" at bounding box center [298, 242] width 223 height 7
click at [410, 242] on font "hiermit übersenden wir Ihnen die Bewerbungsunterlagen von Frau Imane Bagga . Fr…" at bounding box center [298, 242] width 223 height 7
copy font "Bagga"
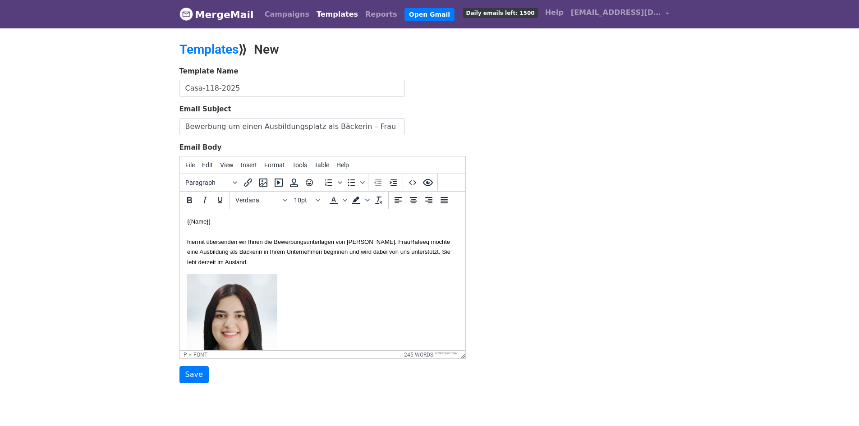
click at [410, 245] on span "Rafeeq" at bounding box center [420, 242] width 21 height 7
click at [316, 253] on font "Bagga möchte eine Ausbildung als Bäckerin in Ihrem Unternehmen beginnen und wir…" at bounding box center [318, 252] width 263 height 27
click at [191, 200] on icon "Bold" at bounding box center [189, 200] width 5 height 6
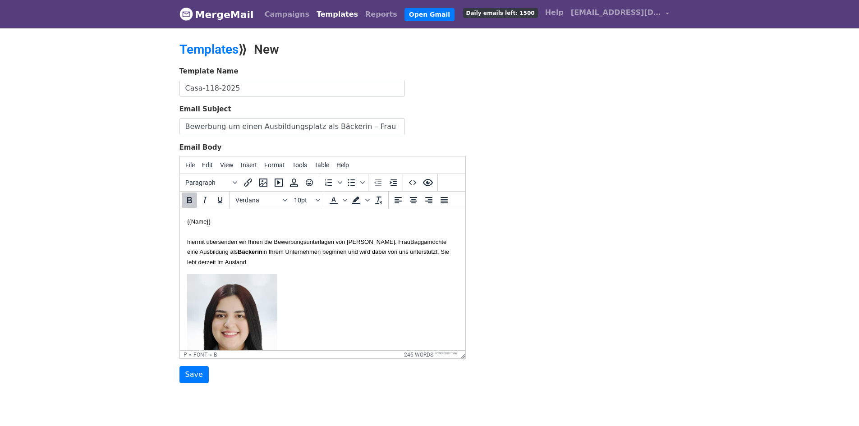
scroll to position [45, 0]
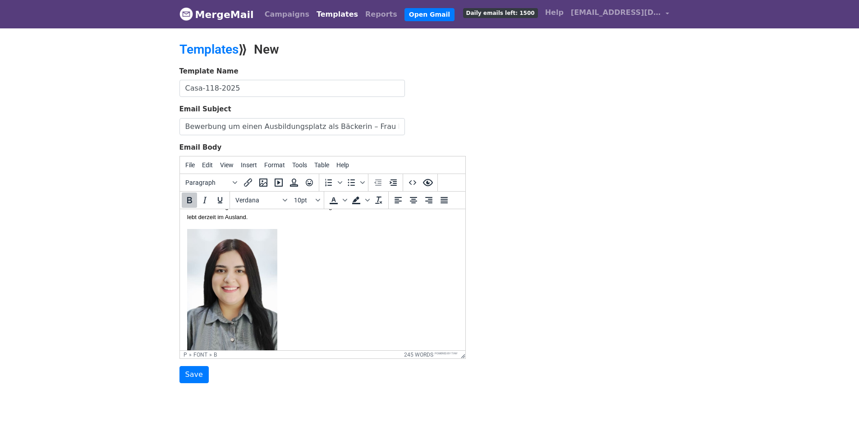
drag, startPoint x: 239, startPoint y: 292, endPoint x: 246, endPoint y: 283, distance: 11.9
click at [239, 292] on img at bounding box center [232, 292] width 90 height 126
click at [264, 186] on icon "Insert/edit image" at bounding box center [263, 183] width 8 height 8
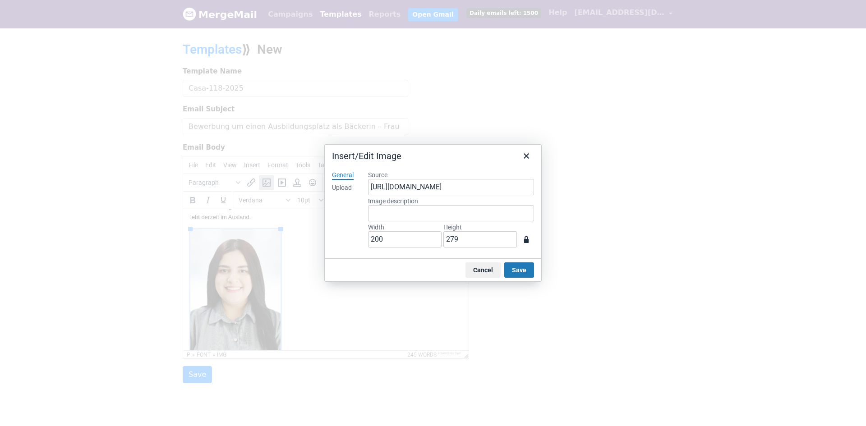
click at [345, 188] on div "Upload" at bounding box center [342, 188] width 20 height 9
click at [441, 214] on button "Browse for an image" at bounding box center [451, 218] width 76 height 15
type input "900"
type input "1094"
click at [347, 213] on div "General Upload" at bounding box center [343, 211] width 36 height 95
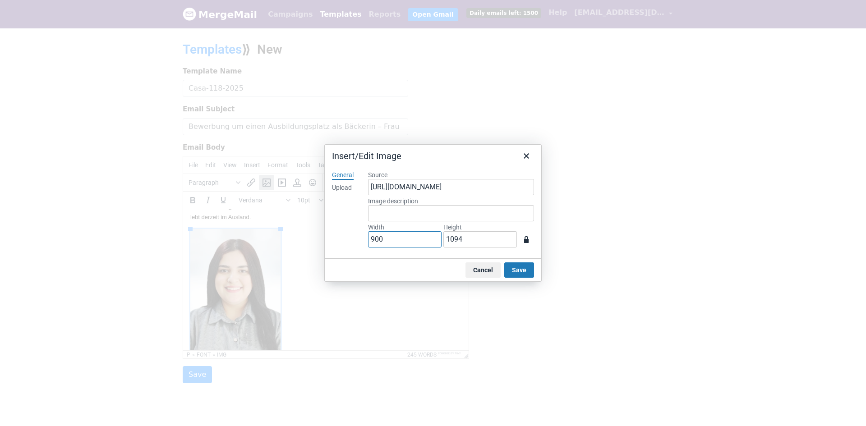
drag, startPoint x: 399, startPoint y: 238, endPoint x: 317, endPoint y: 229, distance: 82.6
click at [317, 230] on div "Insert/Edit Image General Upload Source https://www.mergemail.co/files/blobs/re…" at bounding box center [433, 213] width 866 height 426
type input "2"
type input "20"
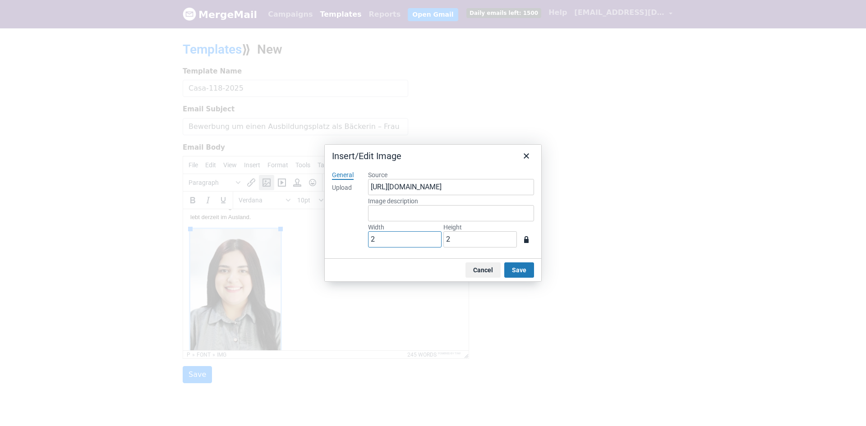
type input "24"
type input "200"
type input "243"
click at [519, 272] on button "Save" at bounding box center [519, 269] width 30 height 15
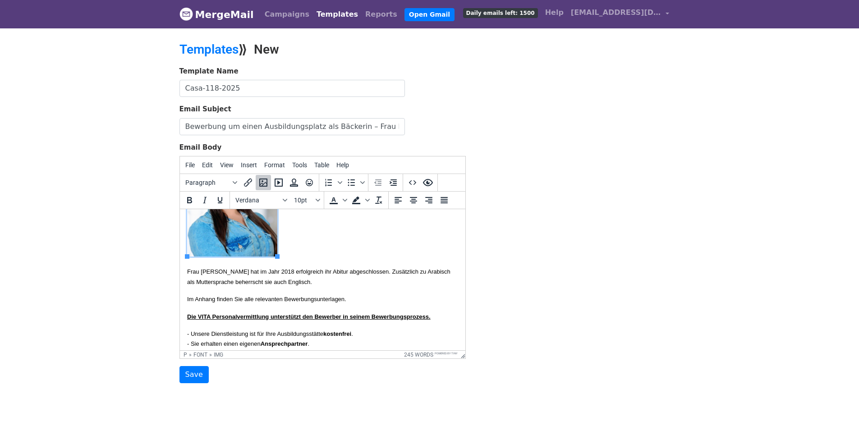
scroll to position [135, 0]
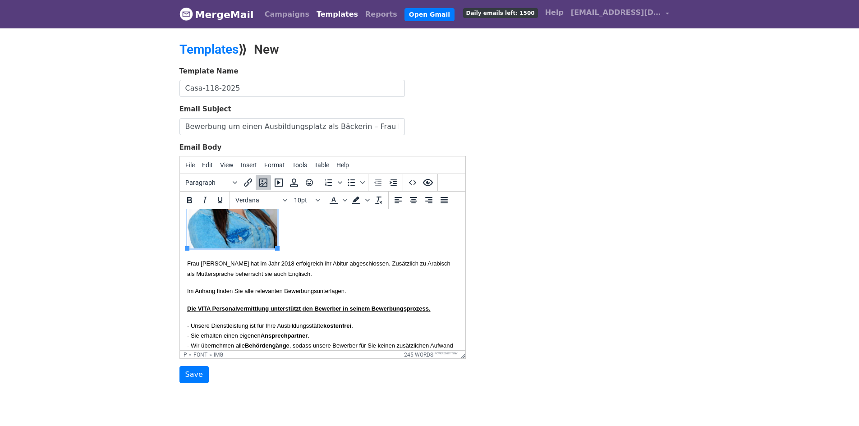
click at [216, 266] on font "Frau [PERSON_NAME] hat im Jahr 2018 erfolgreich ihr Abitur abgeschlossen. Zusät…" at bounding box center [318, 268] width 263 height 17
click at [215, 265] on font "Frau [PERSON_NAME] hat im Jahr 2018 erfolgreich ihr Abitur abgeschlossen. Zusät…" at bounding box center [318, 268] width 263 height 17
click at [271, 262] on font "Frau Bagga hat im Jahr 2018 erfolgreich ihr Abitur abgeschlossen. Zusätzlich zu…" at bounding box center [306, 268] width 239 height 17
click at [260, 263] on font "Frau Bagga hat im Jahr 2018 erfolgreich ihr Abitur abgeschlossen. Zusätzlich zu…" at bounding box center [306, 268] width 239 height 17
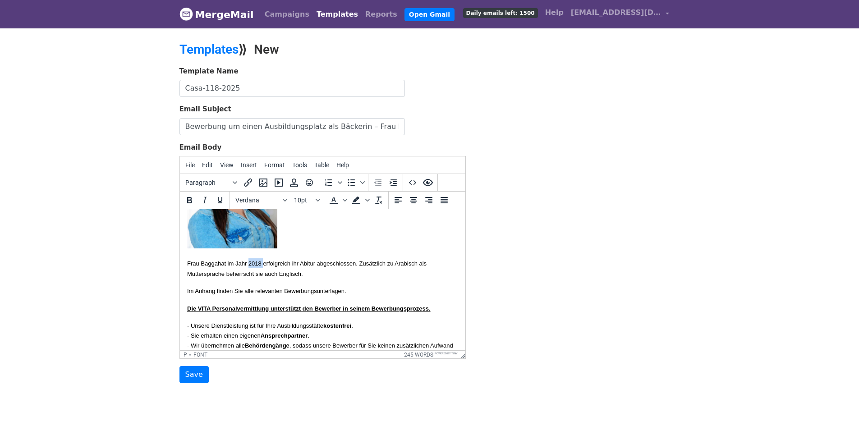
click at [260, 263] on font "Frau Bagga hat im Jahr 2018 erfolgreich ihr Abitur abgeschlossen. Zusätzlich zu…" at bounding box center [306, 268] width 239 height 17
click at [229, 288] on font "Im Anhang finden Sie alle relevanten Bewerbungsunterlagen." at bounding box center [266, 291] width 159 height 7
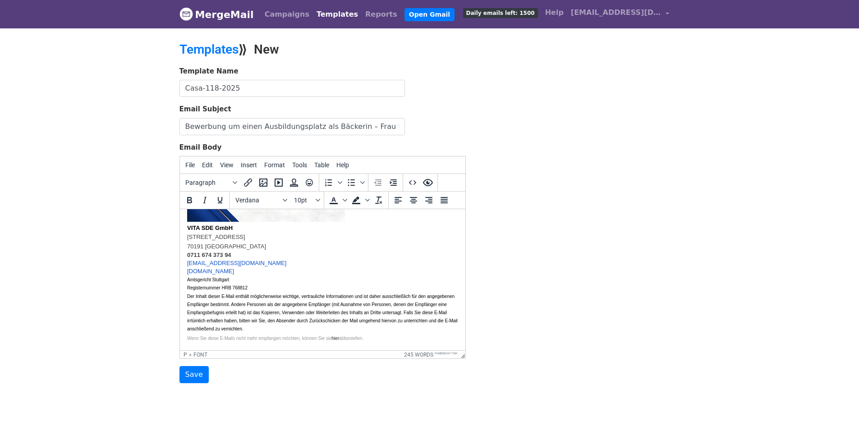
scroll to position [429, 0]
drag, startPoint x: 374, startPoint y: 337, endPoint x: 356, endPoint y: 555, distance: 218.1
click at [179, 345] on html "{{Name}} hiermit übersenden wir Ihnen die Bewerbungsunterlagen von Frau Imane B…" at bounding box center [321, 71] width 285 height 557
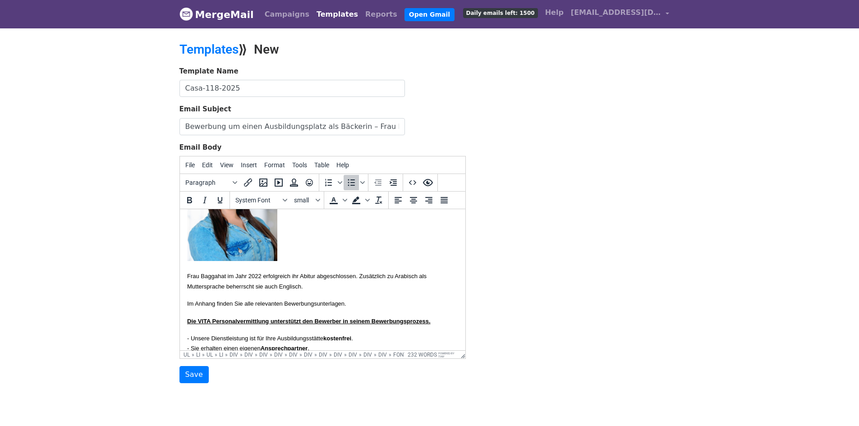
scroll to position [135, 0]
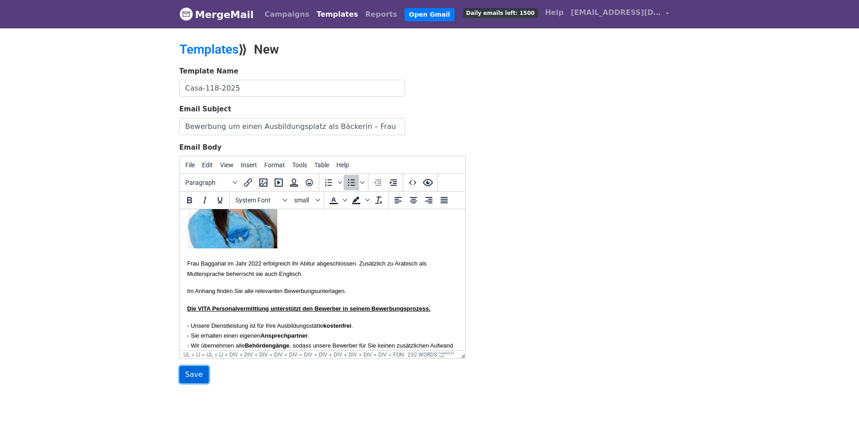
click at [192, 377] on input "Save" at bounding box center [193, 374] width 29 height 17
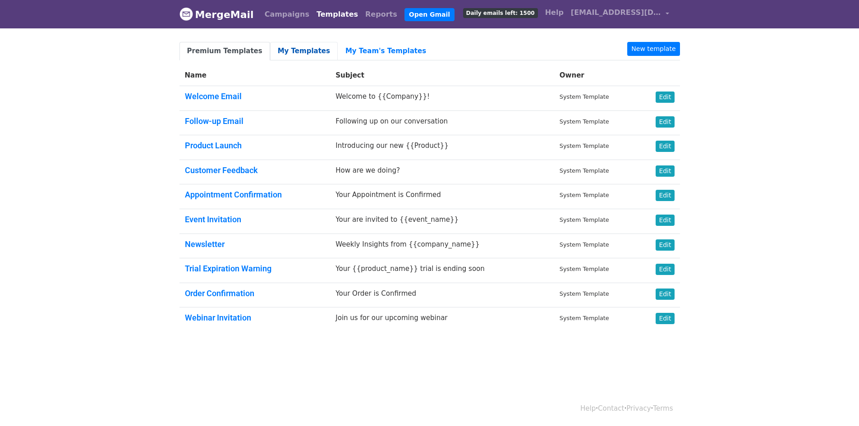
click at [300, 55] on link "My Templates" at bounding box center [304, 51] width 68 height 18
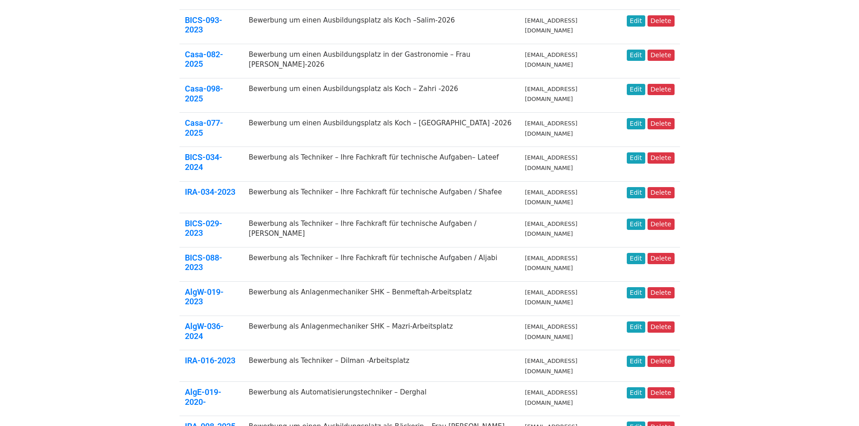
scroll to position [180, 0]
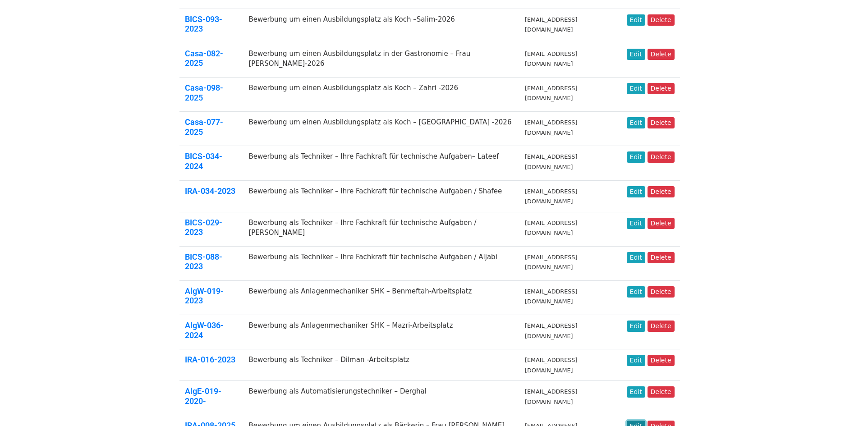
click at [636, 421] on link "Edit" at bounding box center [636, 426] width 18 height 11
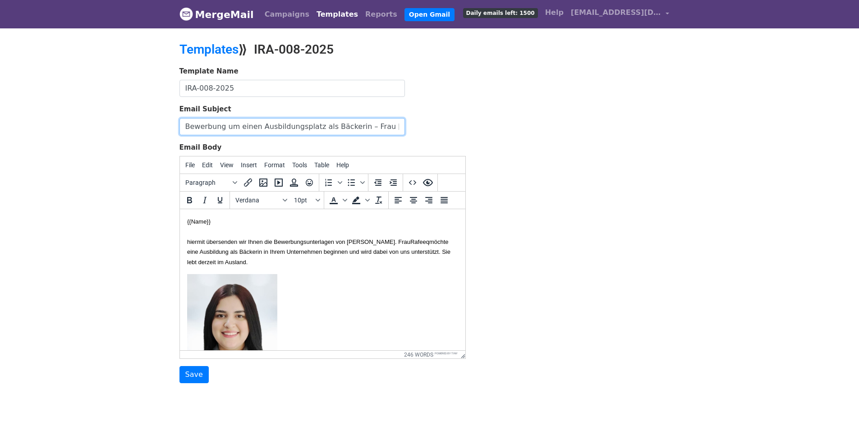
click at [319, 129] on input "Bewerbung um einen Ausbildungsplatz als Bäckerin – Frau [PERSON_NAME]" at bounding box center [291, 126] width 225 height 17
click at [318, 128] on input "Bewerbung um einen Ausbildungsplatz als Bäckerin – Frau [PERSON_NAME]" at bounding box center [291, 126] width 225 height 17
click at [305, 123] on input "Bewerbung um einen Ausbildungsplatz als Bäckerin – Frau [PERSON_NAME]" at bounding box center [291, 126] width 225 height 17
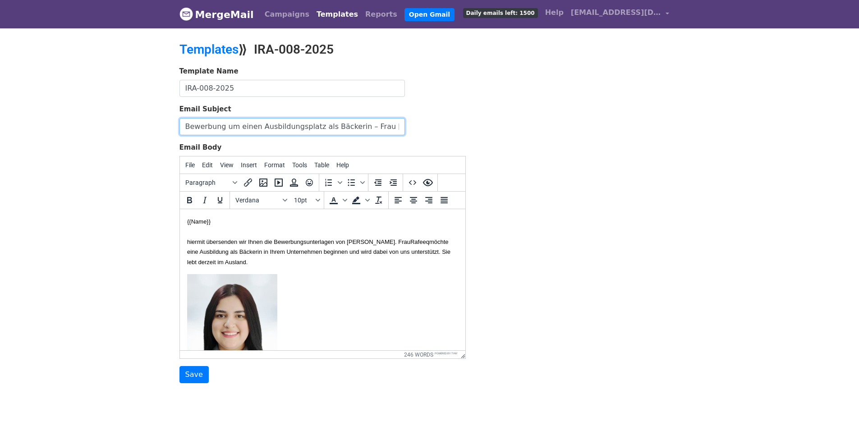
click at [305, 123] on input "Bewerbung um einen Ausbildungsplatz als Bäckerin – Frau [PERSON_NAME]" at bounding box center [291, 126] width 225 height 17
click at [395, 252] on font "möchte eine Ausbildung als Bäckerin in Ihrem Unternehmen beginnen und wird dabe…" at bounding box center [318, 252] width 263 height 27
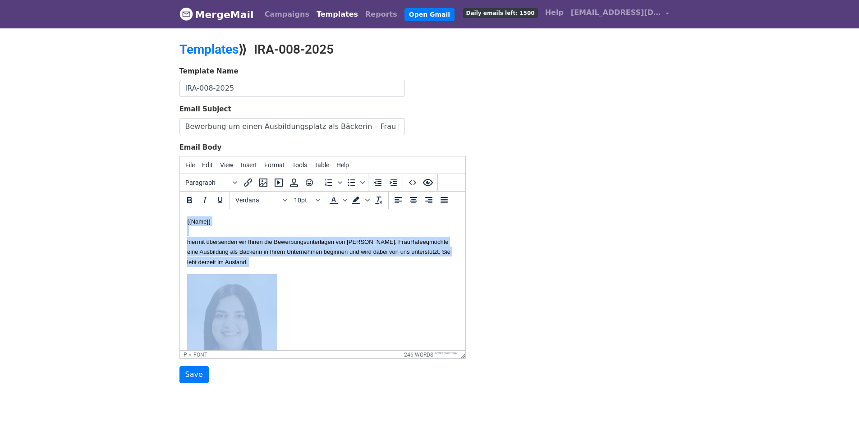
copy body "{{Lore}} ipsumdo sitametcon adi Elits doe Temporincididuntutla etd Magn Aliq En…"
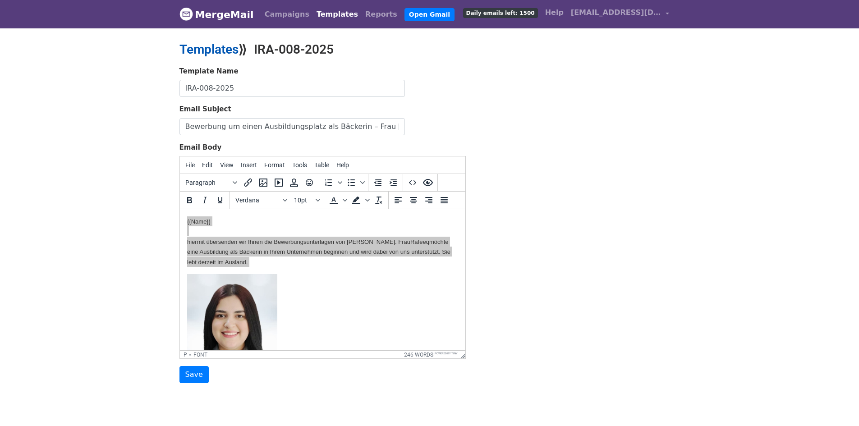
click at [203, 49] on link "Templates" at bounding box center [208, 49] width 59 height 15
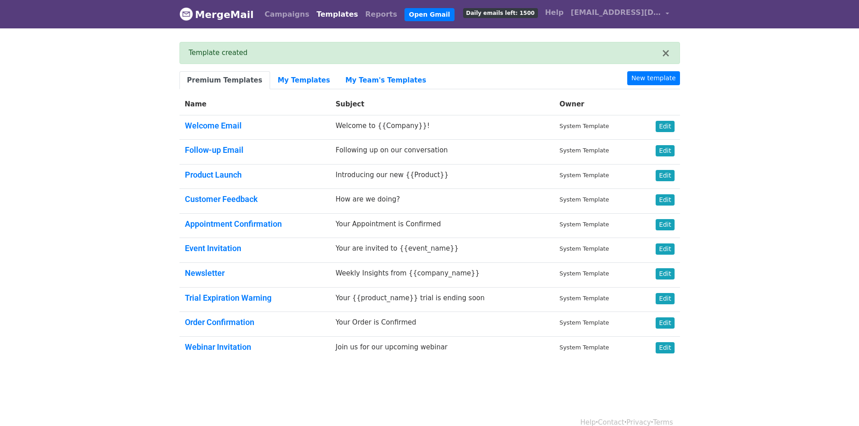
click at [758, 146] on body "MergeMail Campaigns Templates Reports Open Gmail Daily emails left: 1500 Help […" at bounding box center [429, 202] width 859 height 404
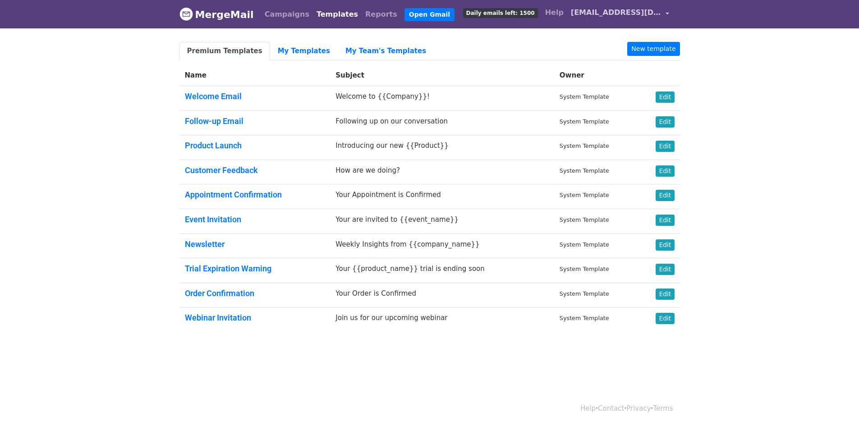
click at [671, 8] on link "[EMAIL_ADDRESS][DOMAIN_NAME]" at bounding box center [620, 14] width 106 height 21
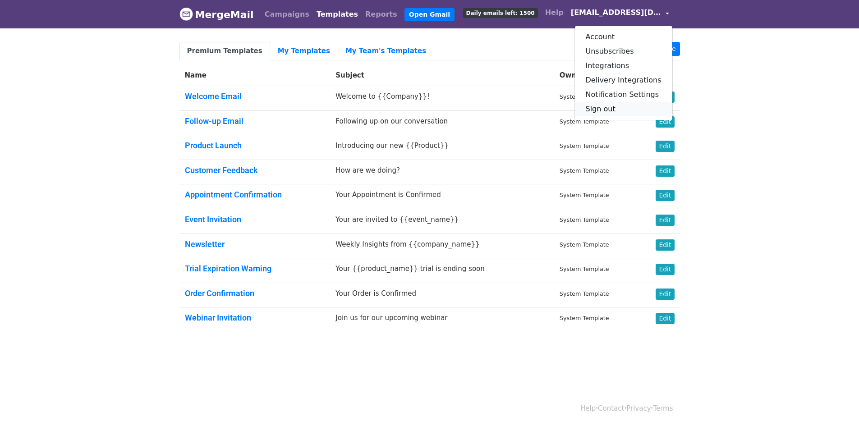
click at [639, 112] on link "Sign out" at bounding box center [623, 109] width 97 height 14
